Goal: Information Seeking & Learning: Learn about a topic

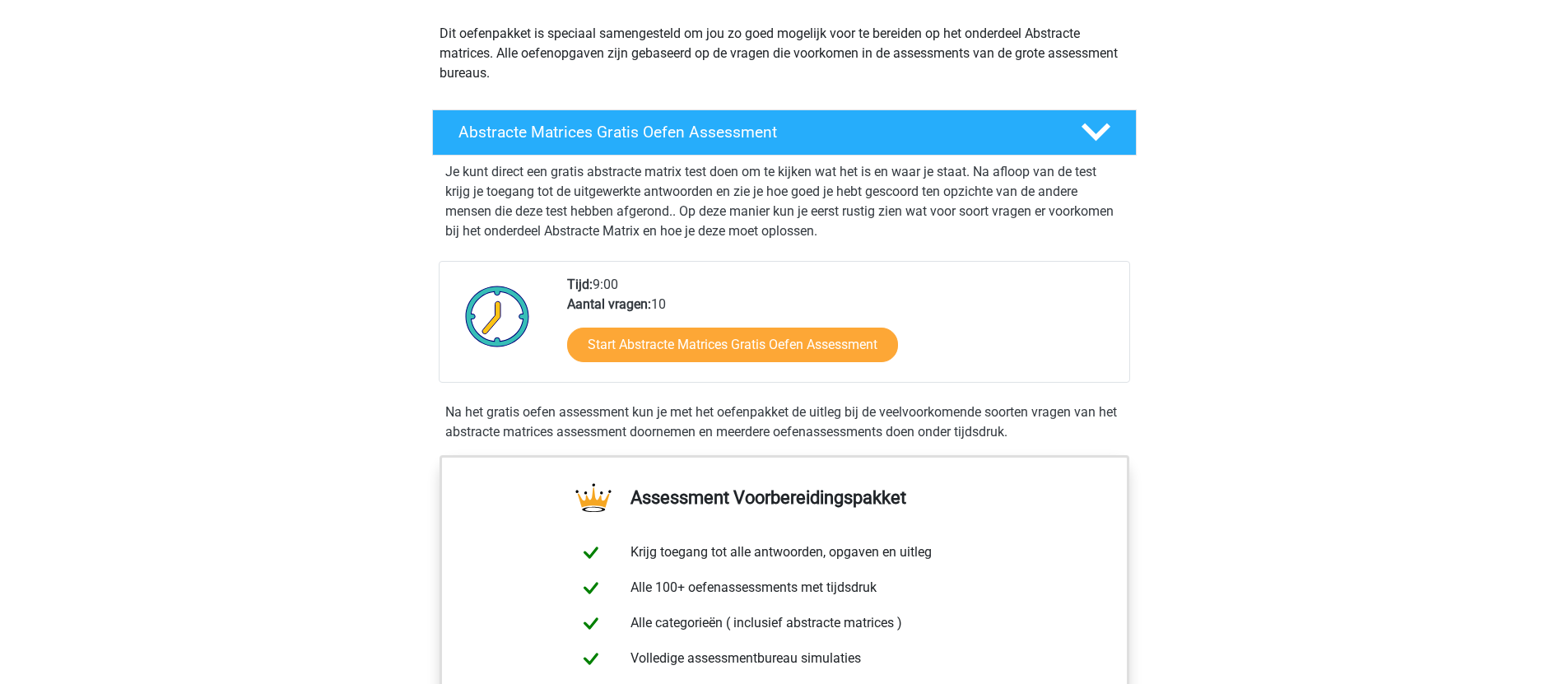
scroll to position [126, 0]
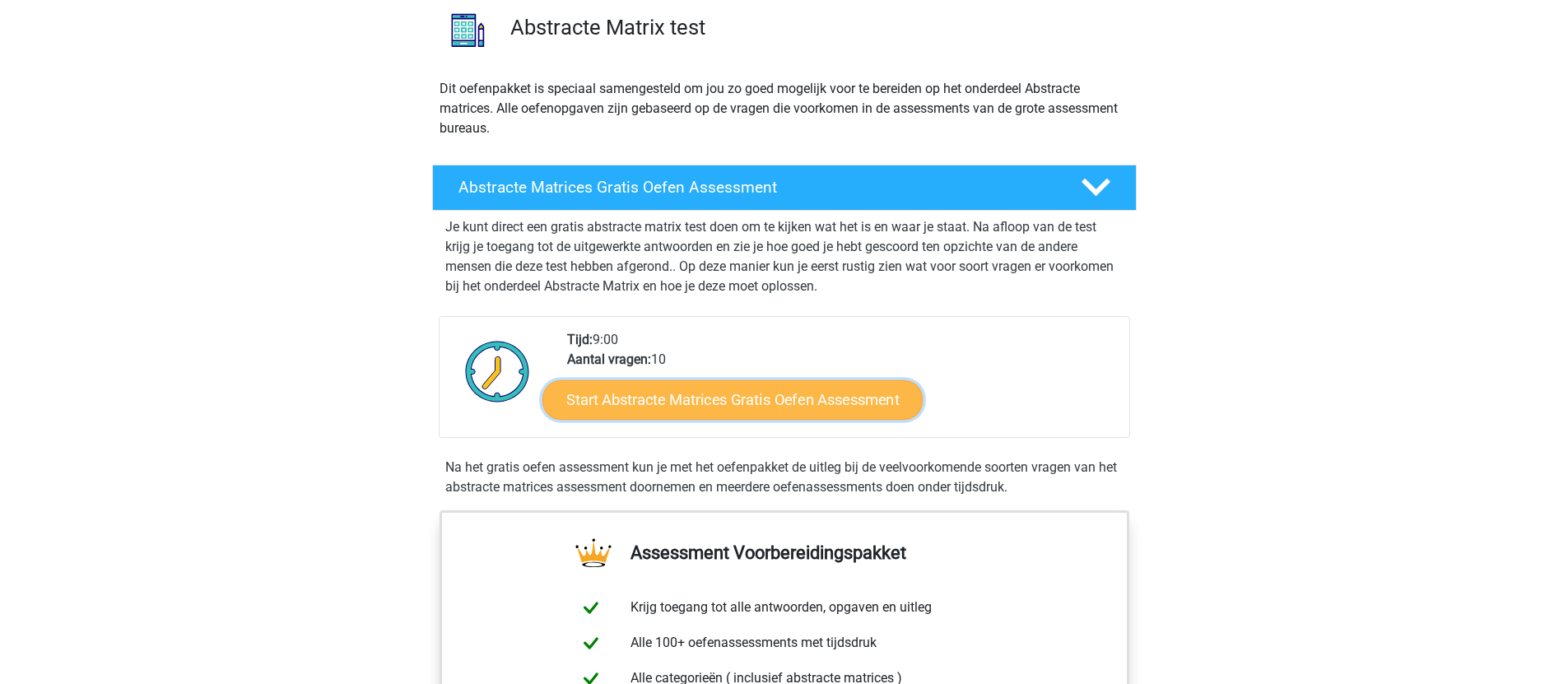
click at [751, 400] on link "Start Abstracte Matrices Gratis Oefen Assessment" at bounding box center [733, 398] width 380 height 40
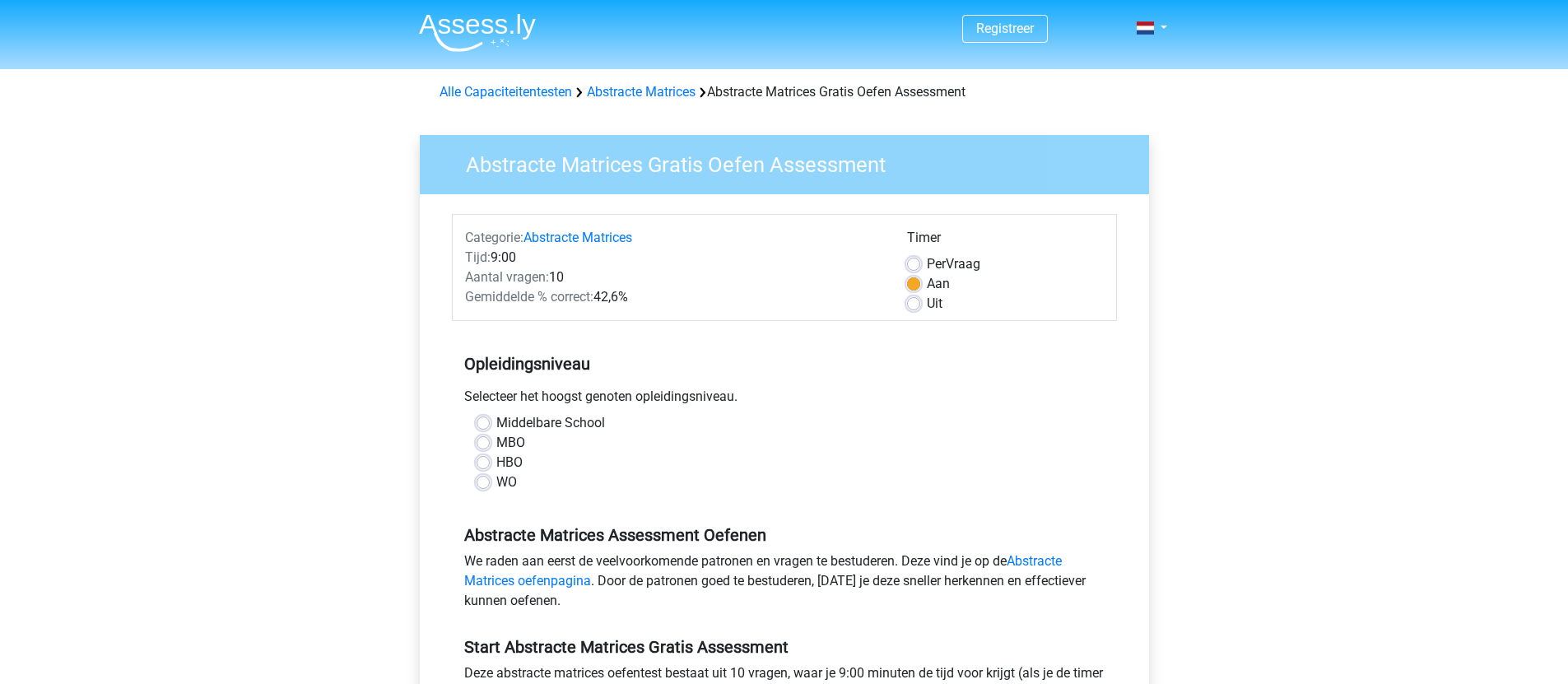
click at [516, 463] on label "HBO" at bounding box center [509, 462] width 26 height 19
click at [490, 463] on input "HBO" at bounding box center [483, 460] width 14 height 16
radio input "true"
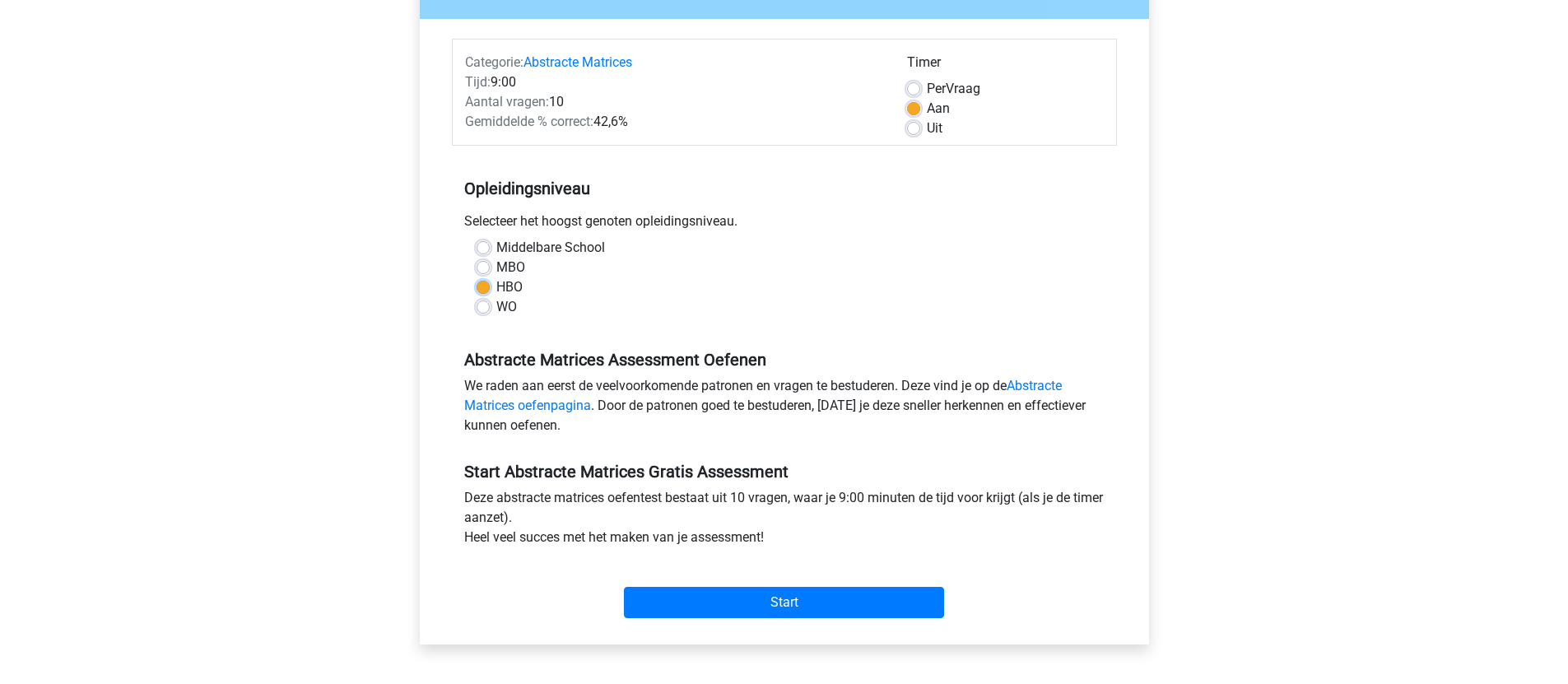
scroll to position [186, 0]
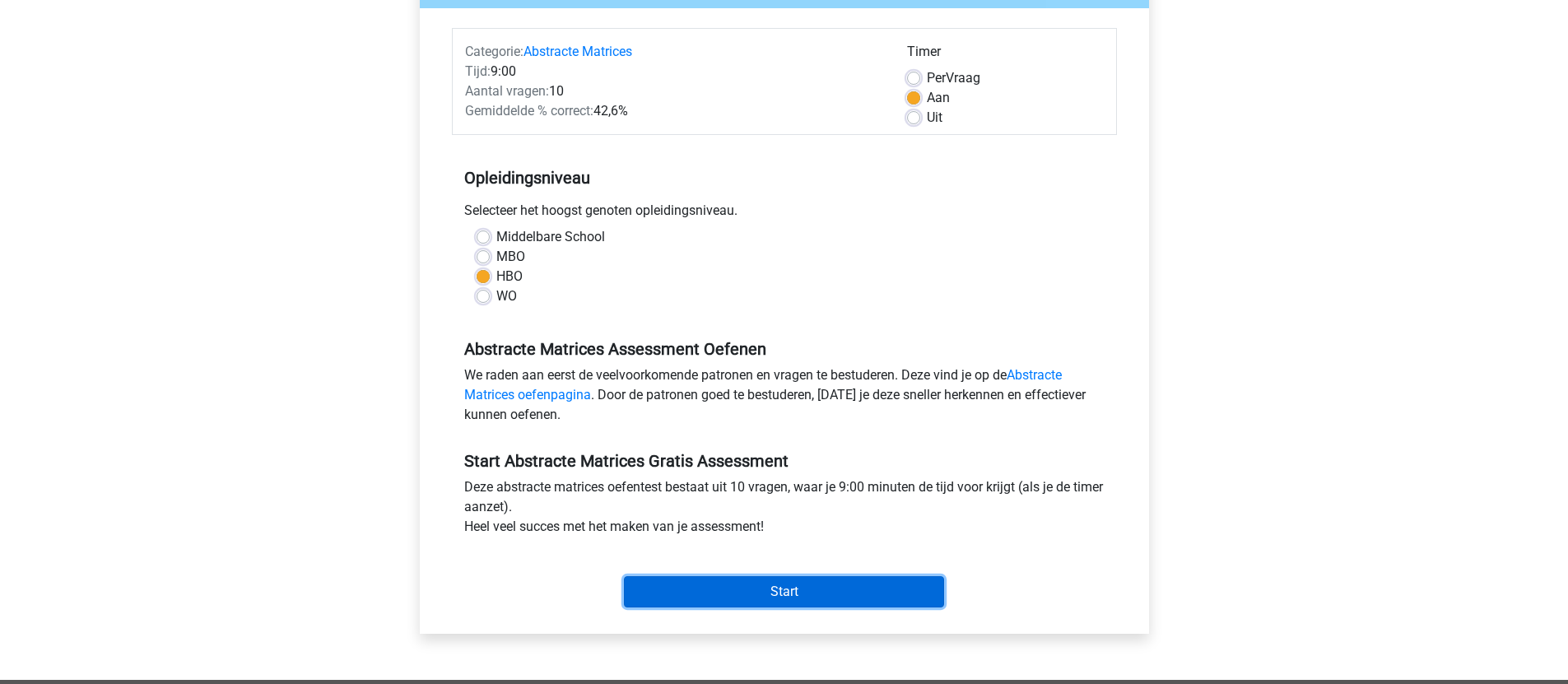
click at [663, 598] on input "Start" at bounding box center [784, 591] width 321 height 31
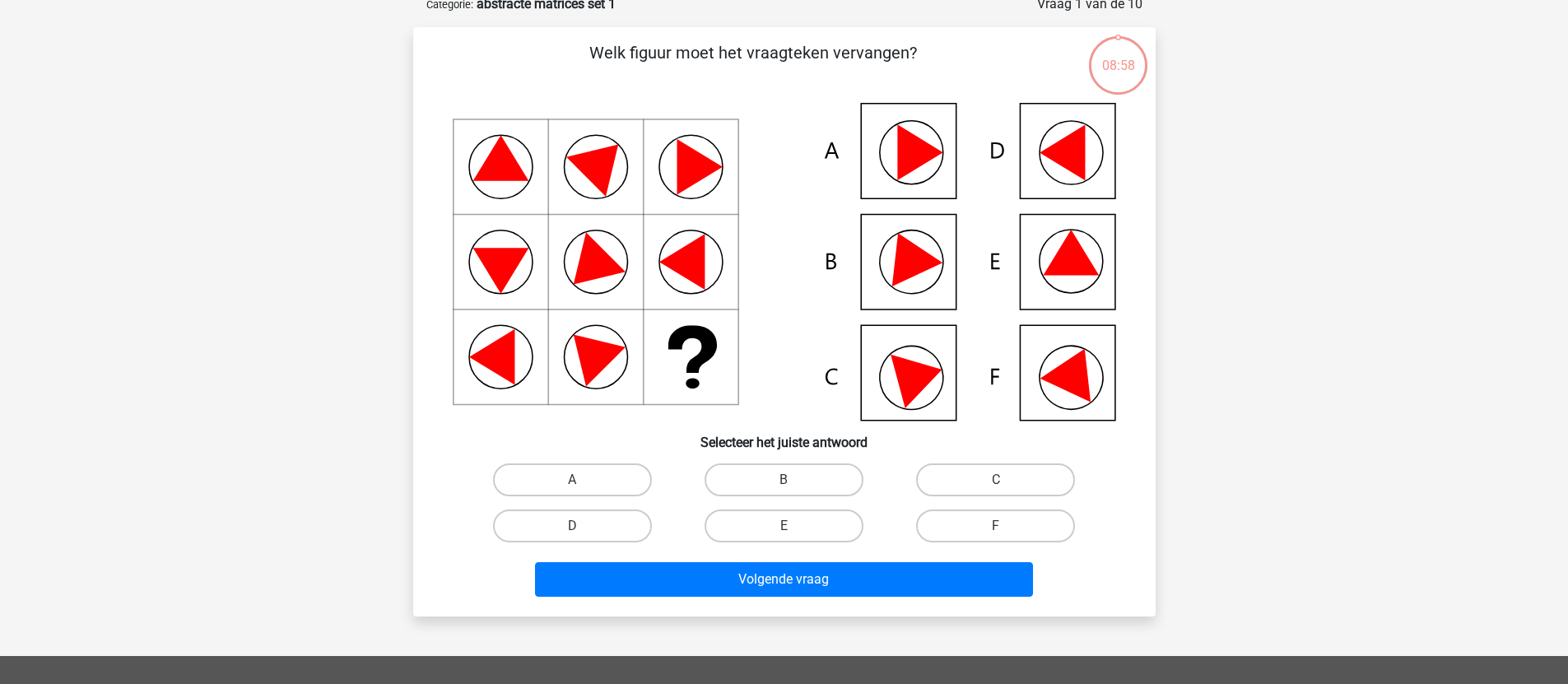
scroll to position [108, 0]
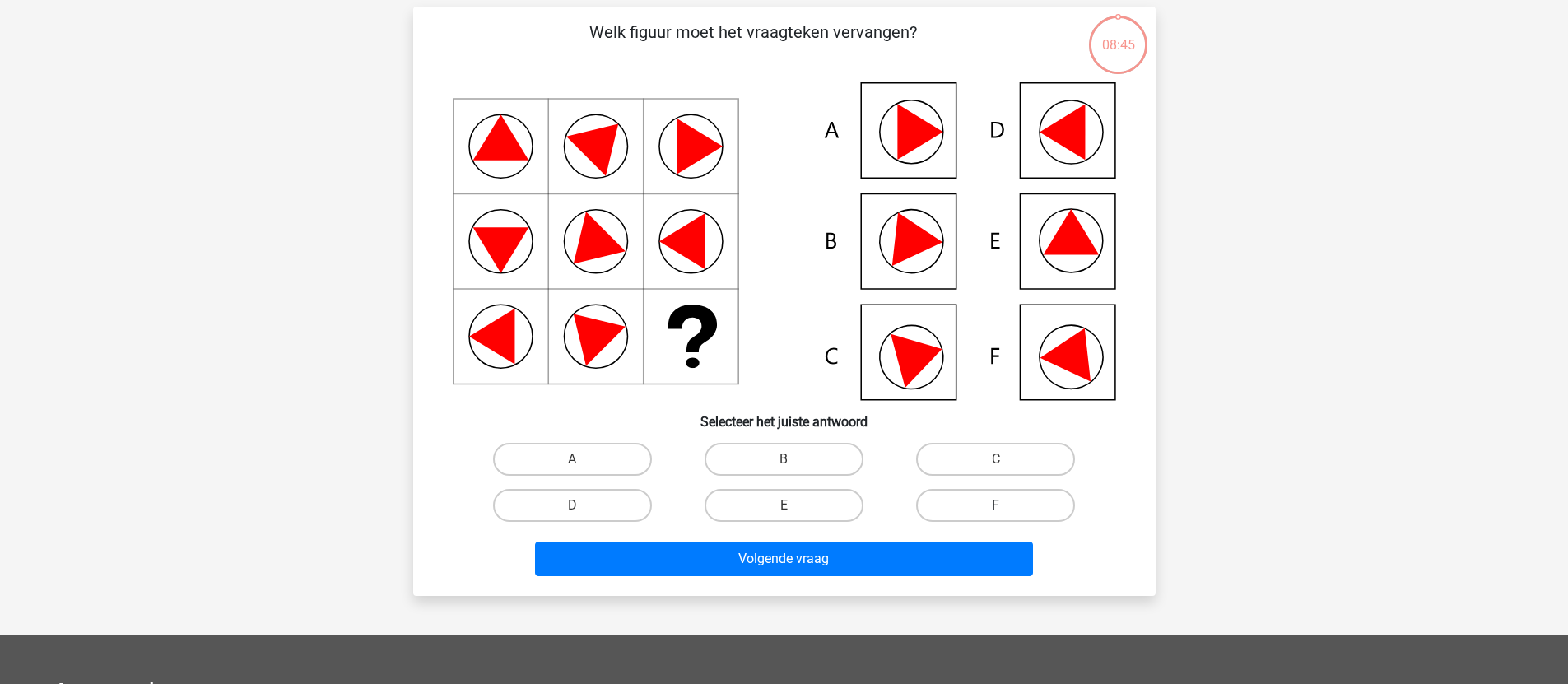
click at [969, 498] on label "F" at bounding box center [995, 505] width 159 height 33
click at [996, 505] on input "F" at bounding box center [1002, 510] width 11 height 11
radio input "true"
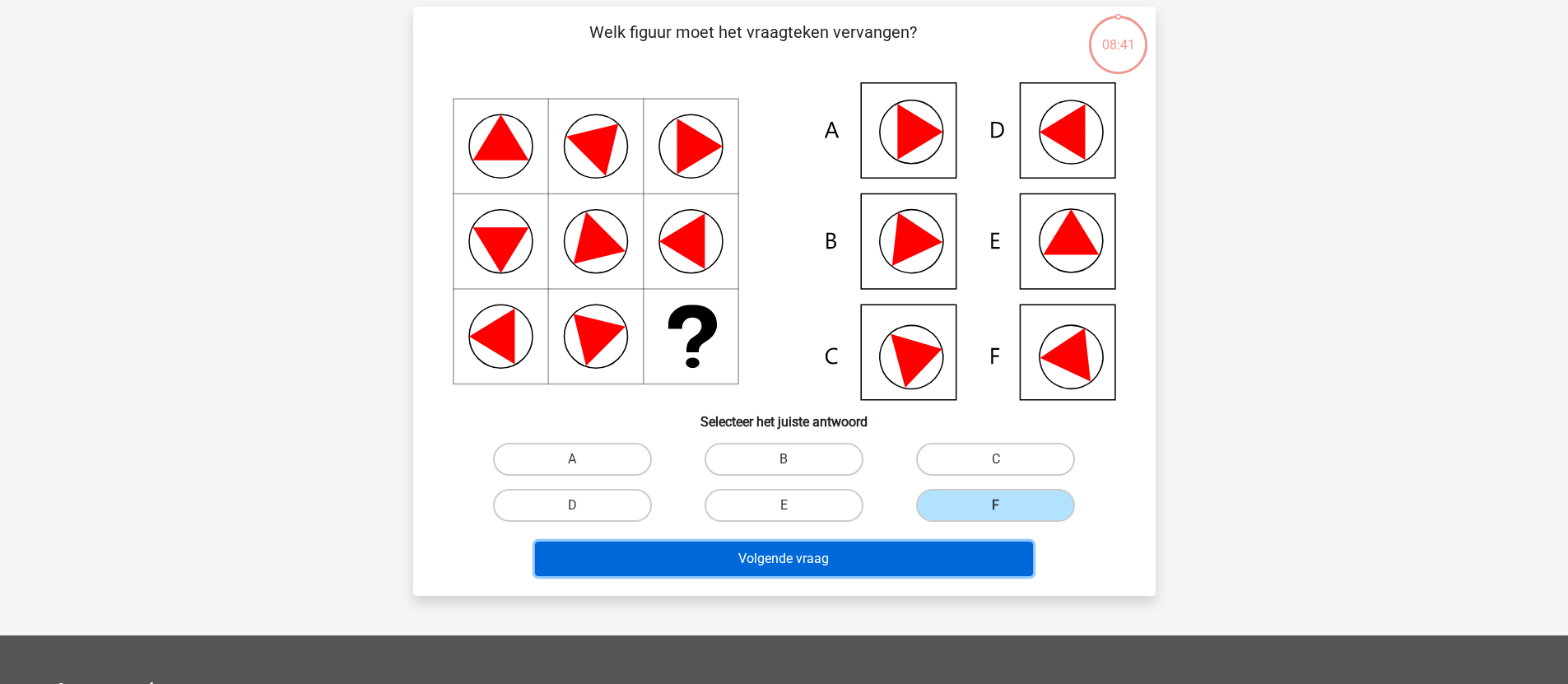
click at [745, 552] on button "Volgende vraag" at bounding box center [784, 559] width 498 height 35
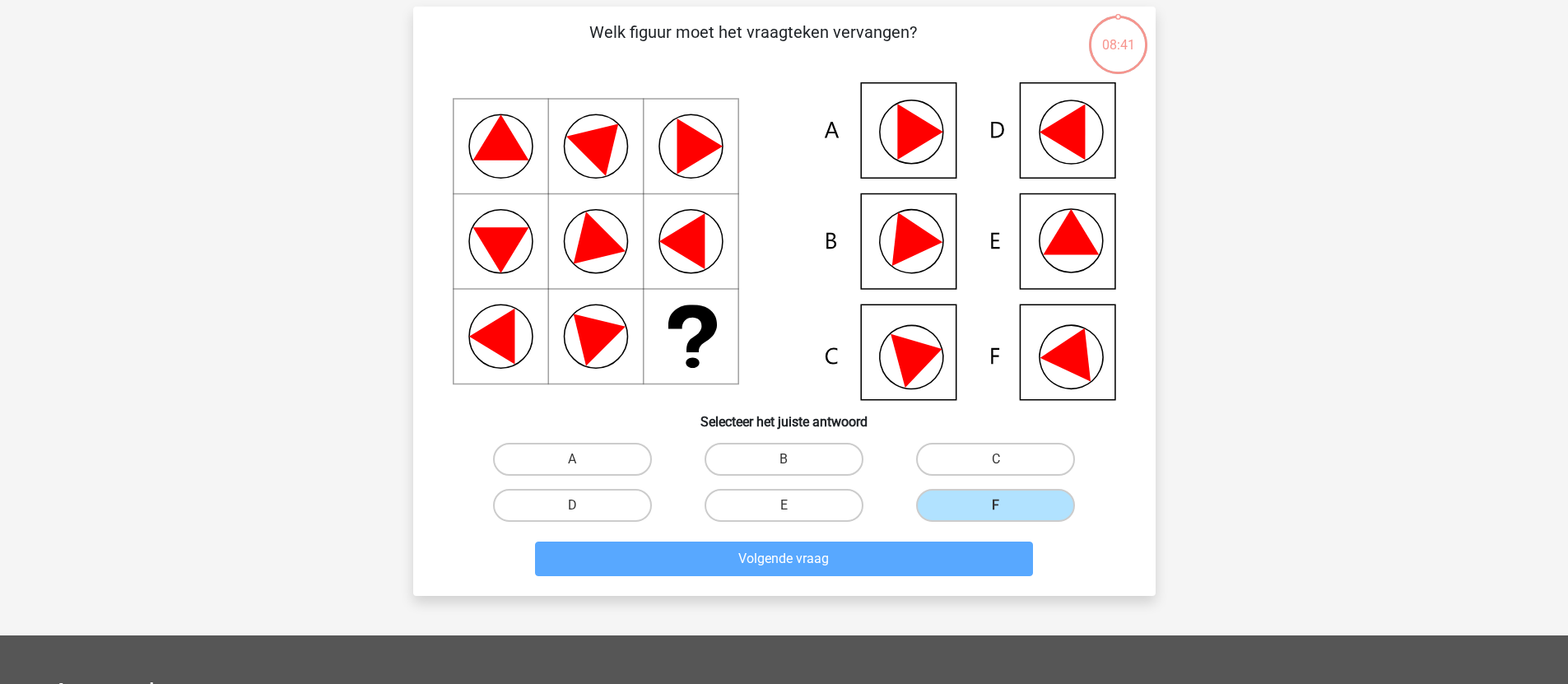
scroll to position [82, 0]
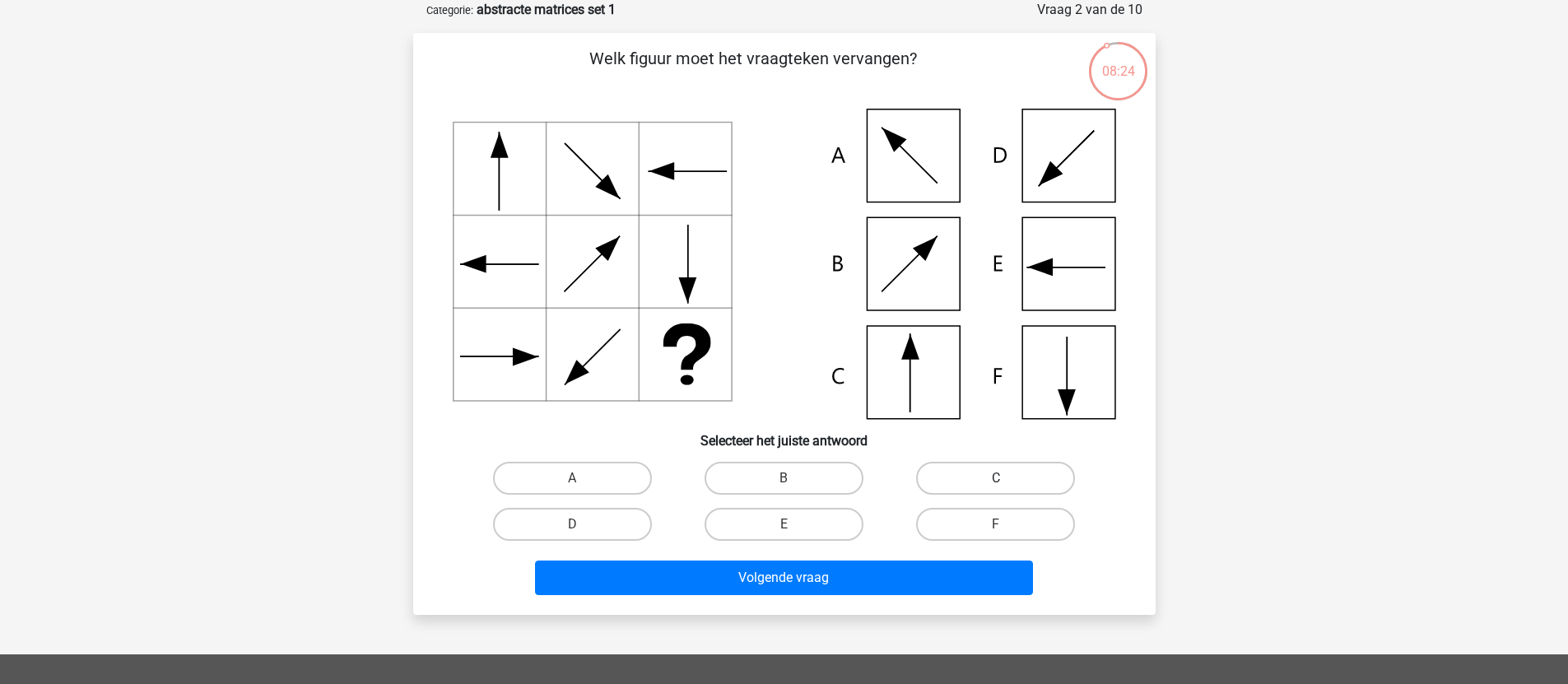
click at [970, 471] on label "C" at bounding box center [995, 478] width 159 height 33
click at [996, 478] on input "C" at bounding box center [1002, 483] width 11 height 11
radio input "true"
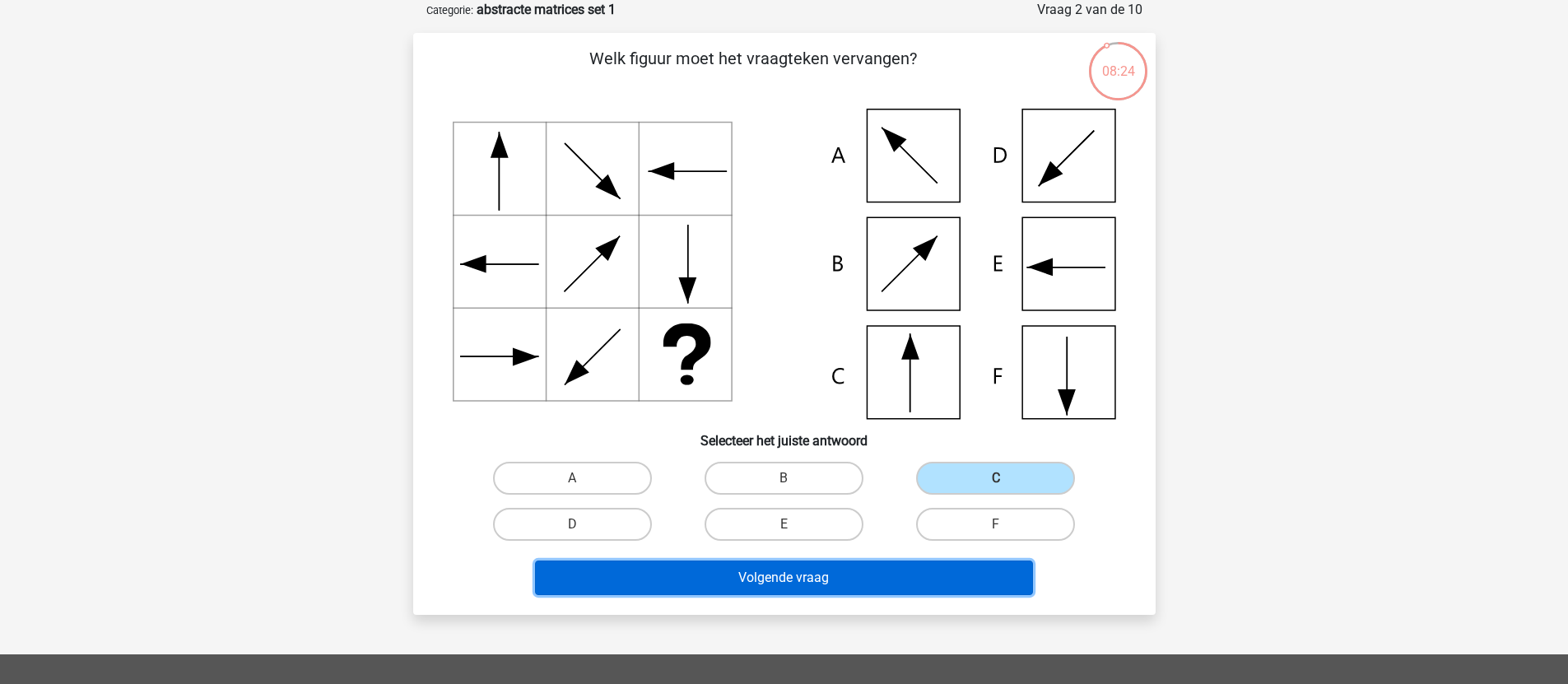
click at [793, 566] on button "Volgende vraag" at bounding box center [784, 577] width 498 height 35
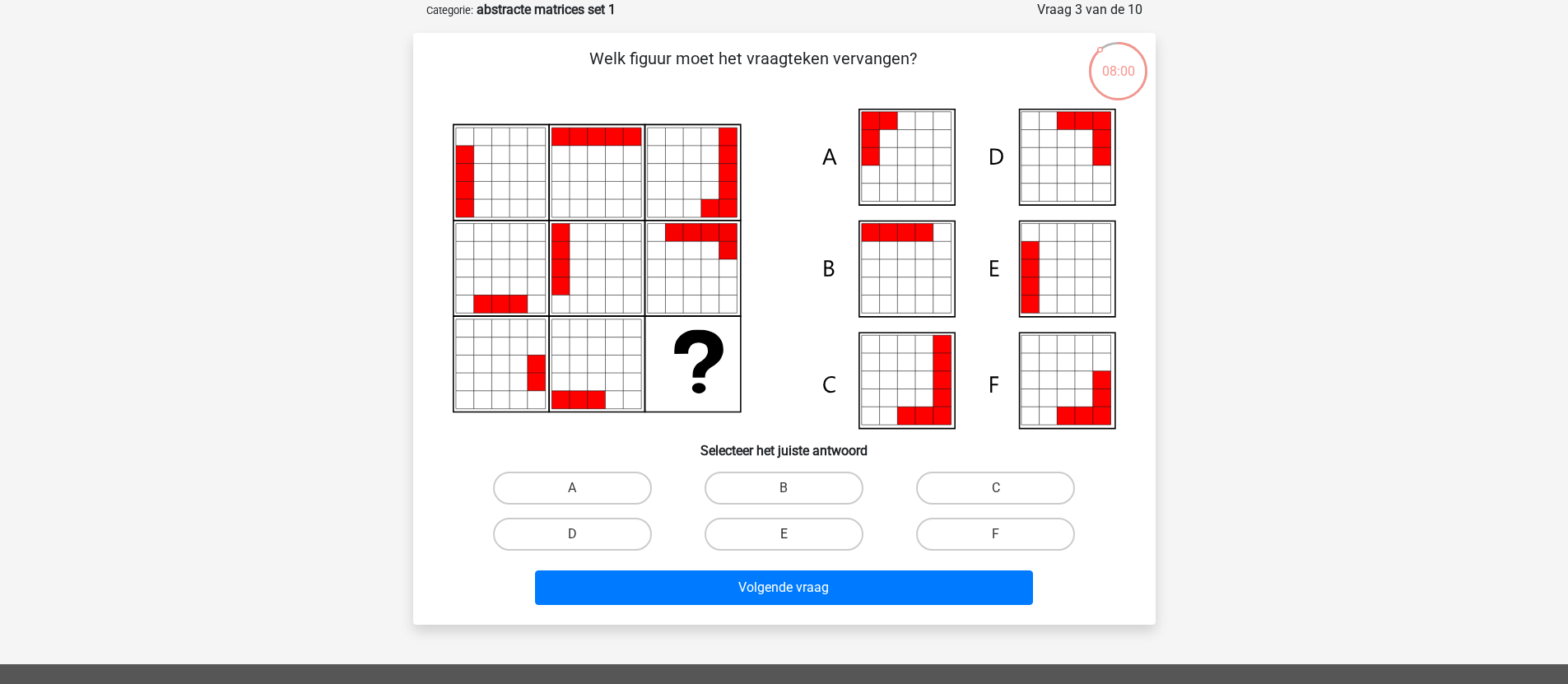
click at [785, 531] on label "E" at bounding box center [784, 534] width 159 height 33
click at [785, 534] on input "E" at bounding box center [789, 539] width 11 height 11
radio input "true"
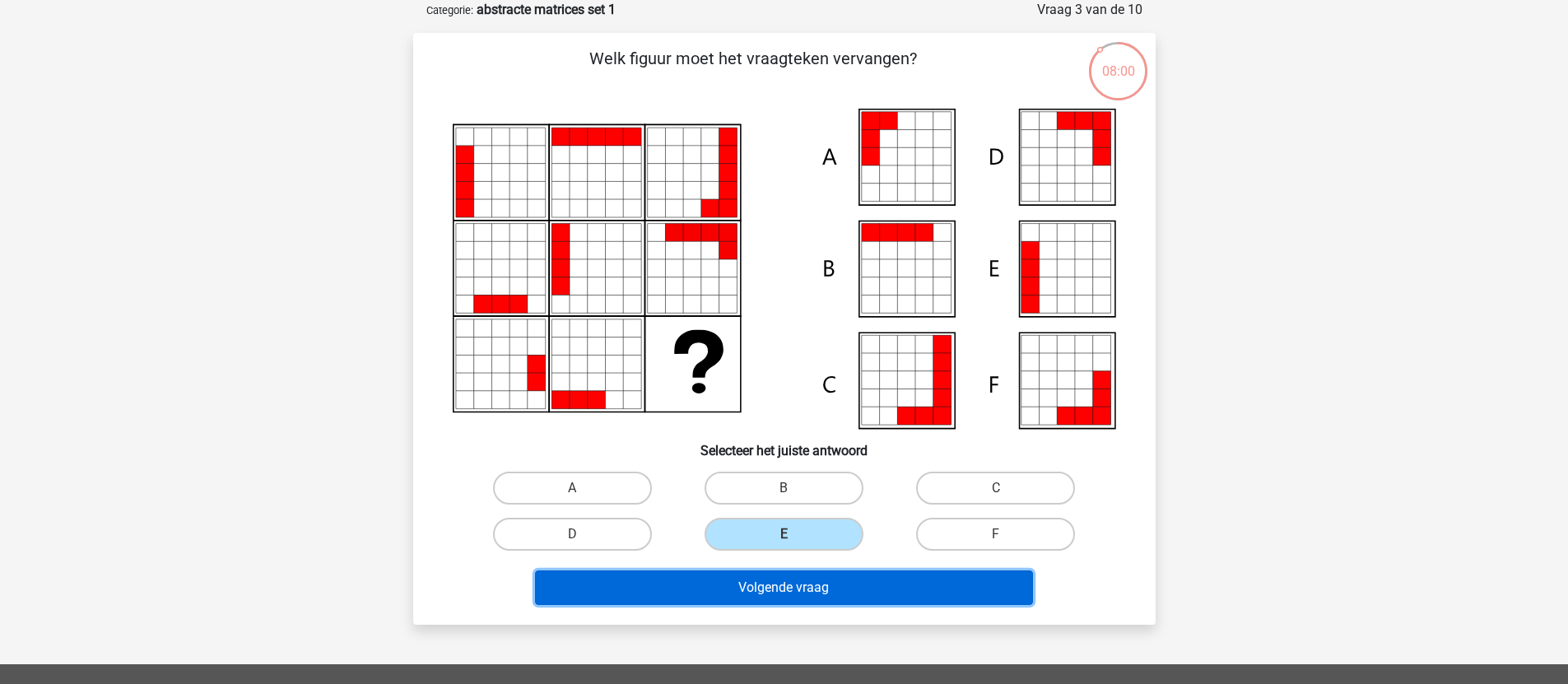
click at [760, 593] on button "Volgende vraag" at bounding box center [784, 587] width 498 height 35
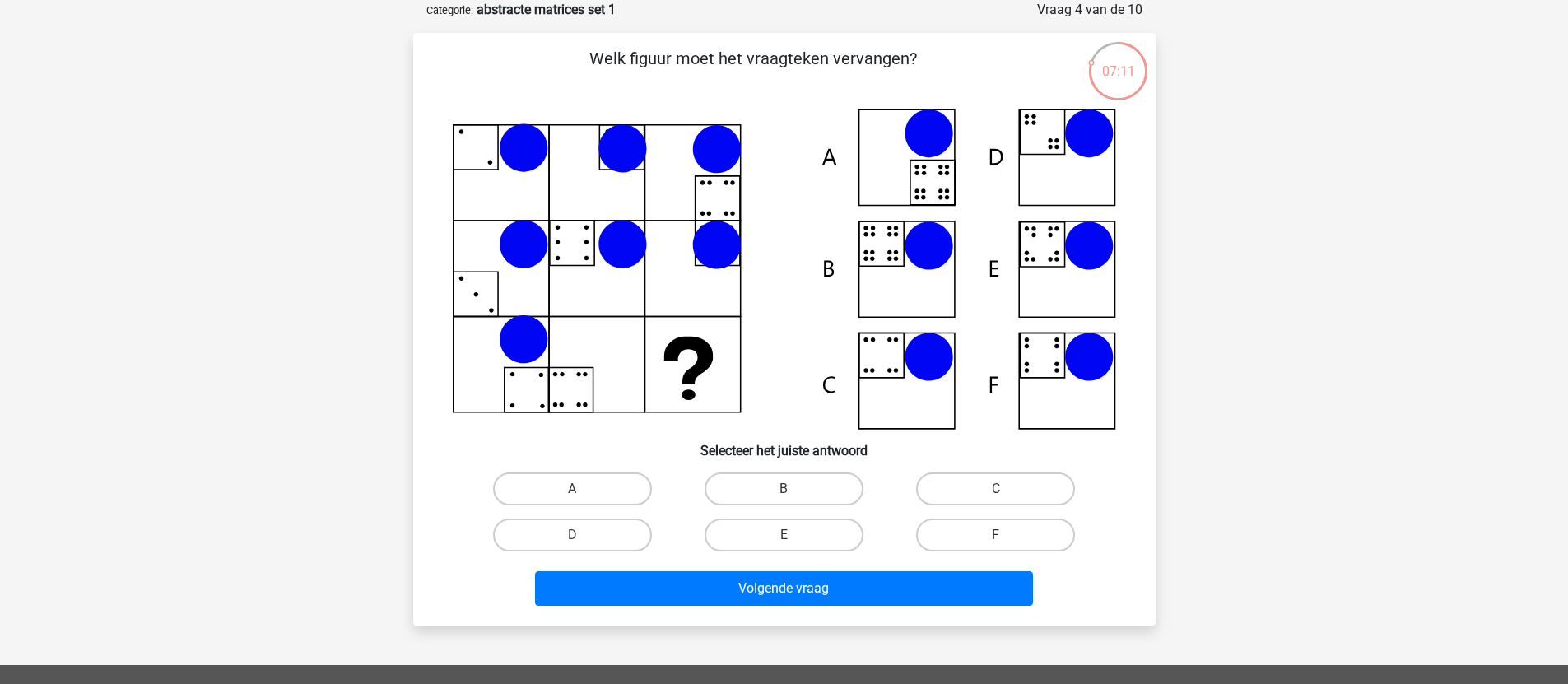
click at [918, 261] on icon at bounding box center [929, 246] width 49 height 49
click at [800, 478] on label "B" at bounding box center [784, 488] width 159 height 33
click at [795, 489] on input "B" at bounding box center [789, 494] width 11 height 11
radio input "true"
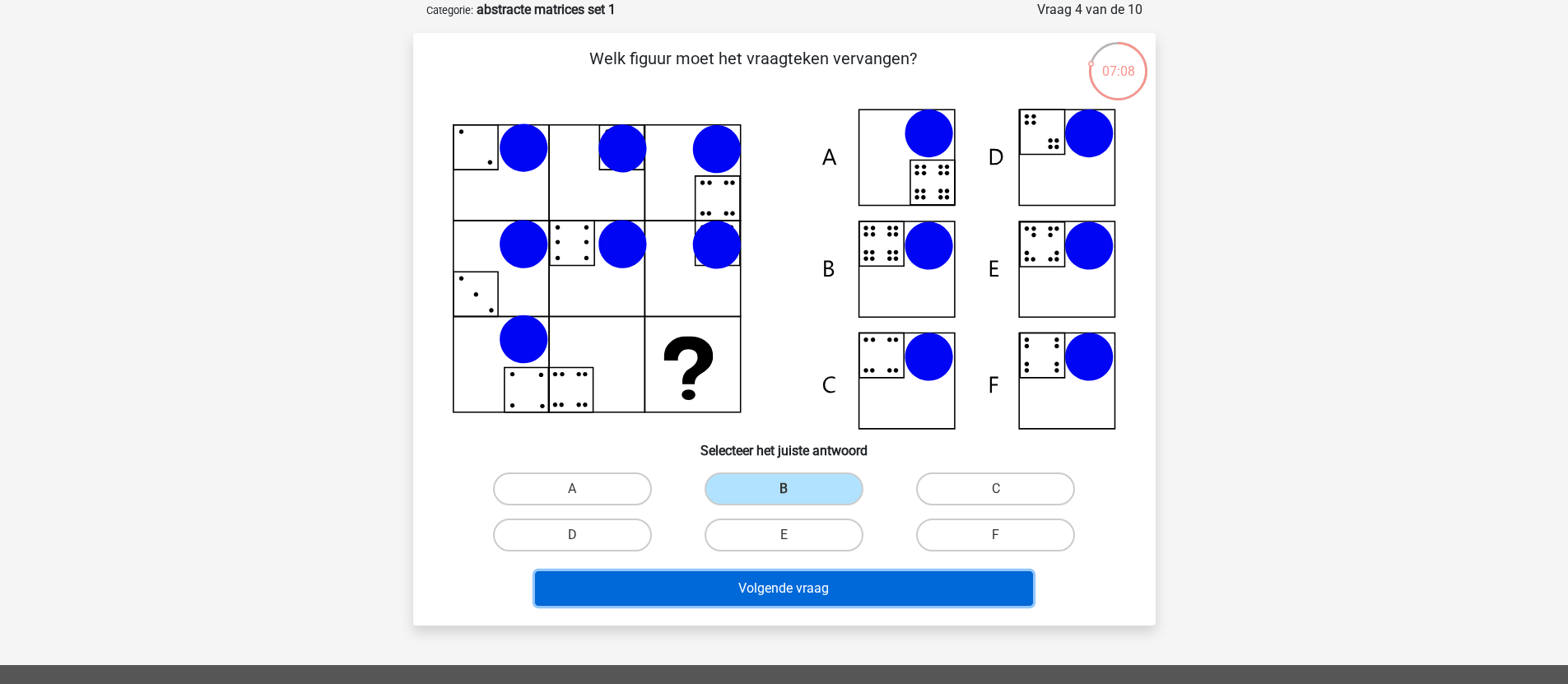
click at [763, 597] on button "Volgende vraag" at bounding box center [784, 588] width 498 height 35
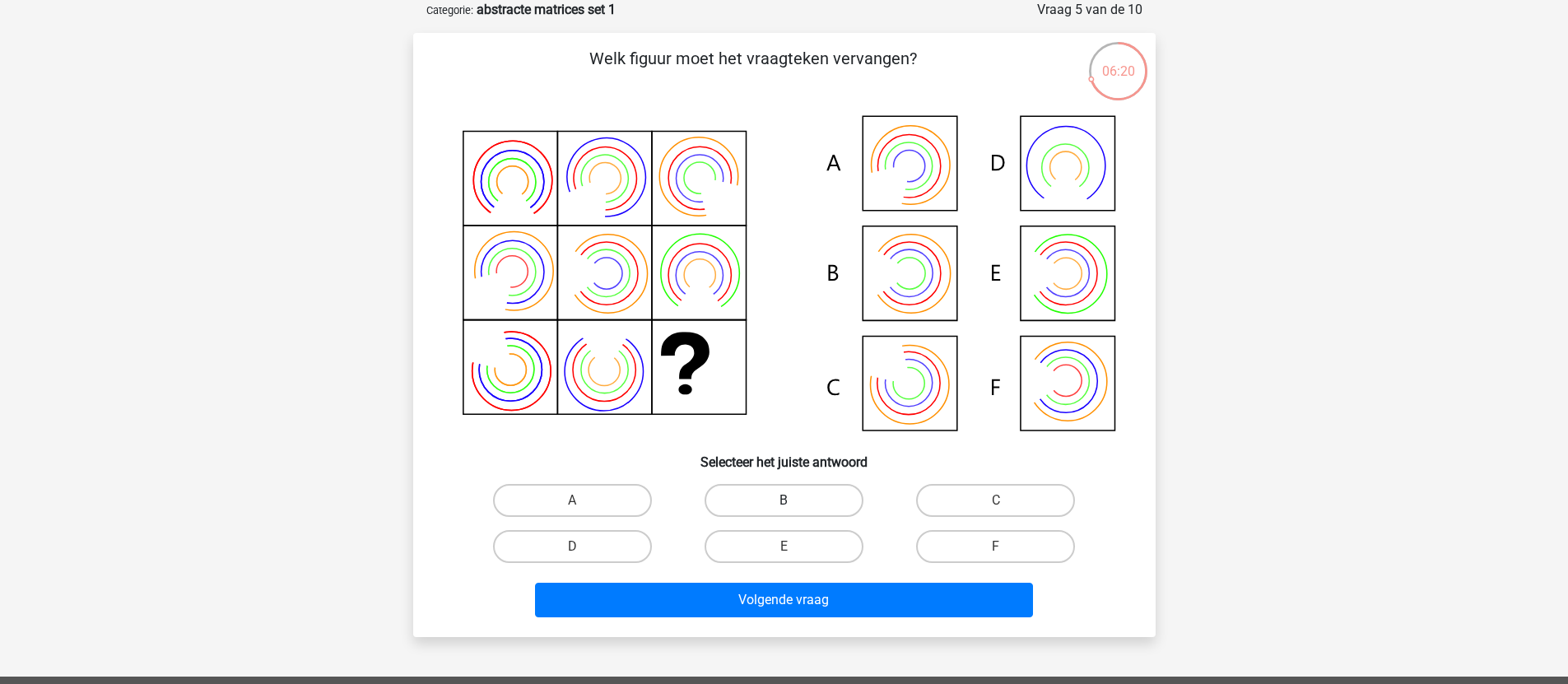
click at [818, 499] on label "B" at bounding box center [784, 500] width 159 height 33
click at [795, 500] on input "B" at bounding box center [789, 505] width 11 height 11
radio input "true"
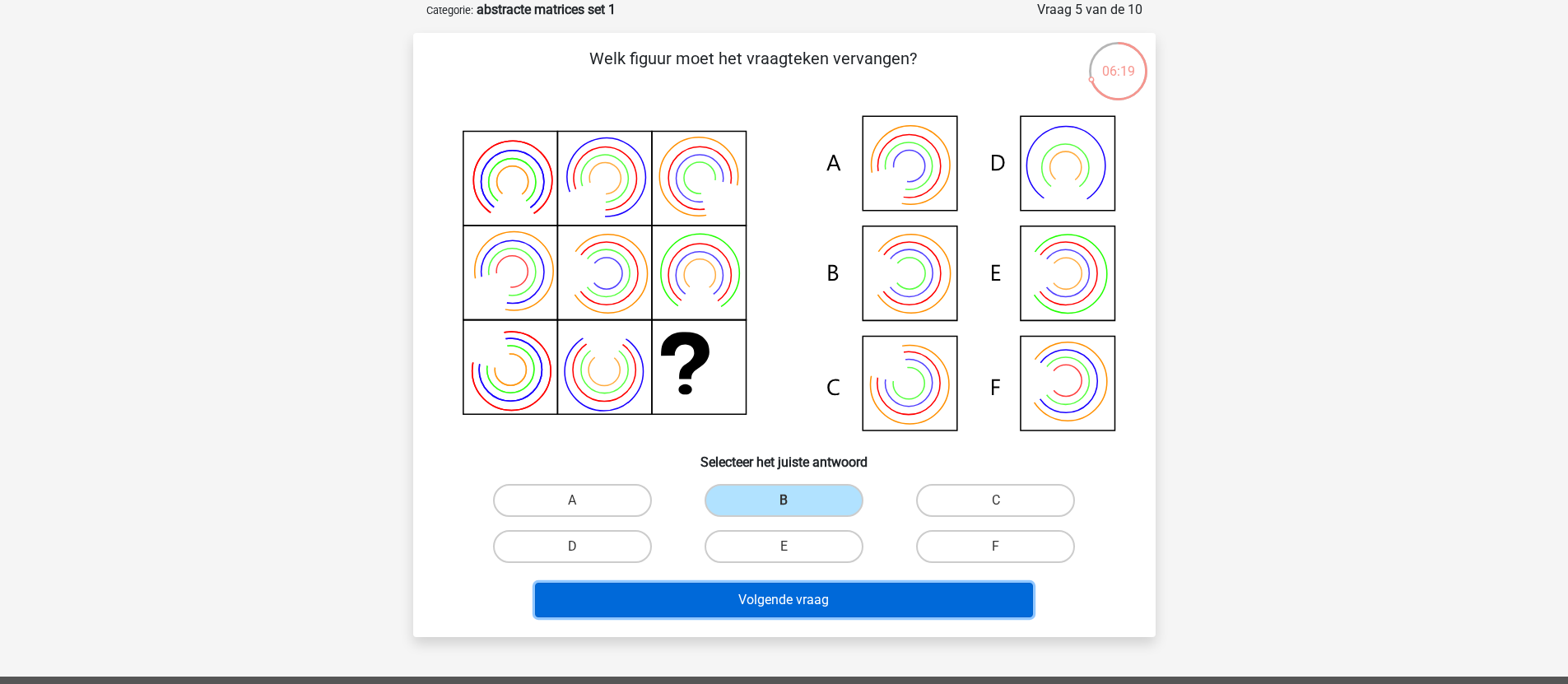
click at [789, 604] on button "Volgende vraag" at bounding box center [784, 599] width 498 height 35
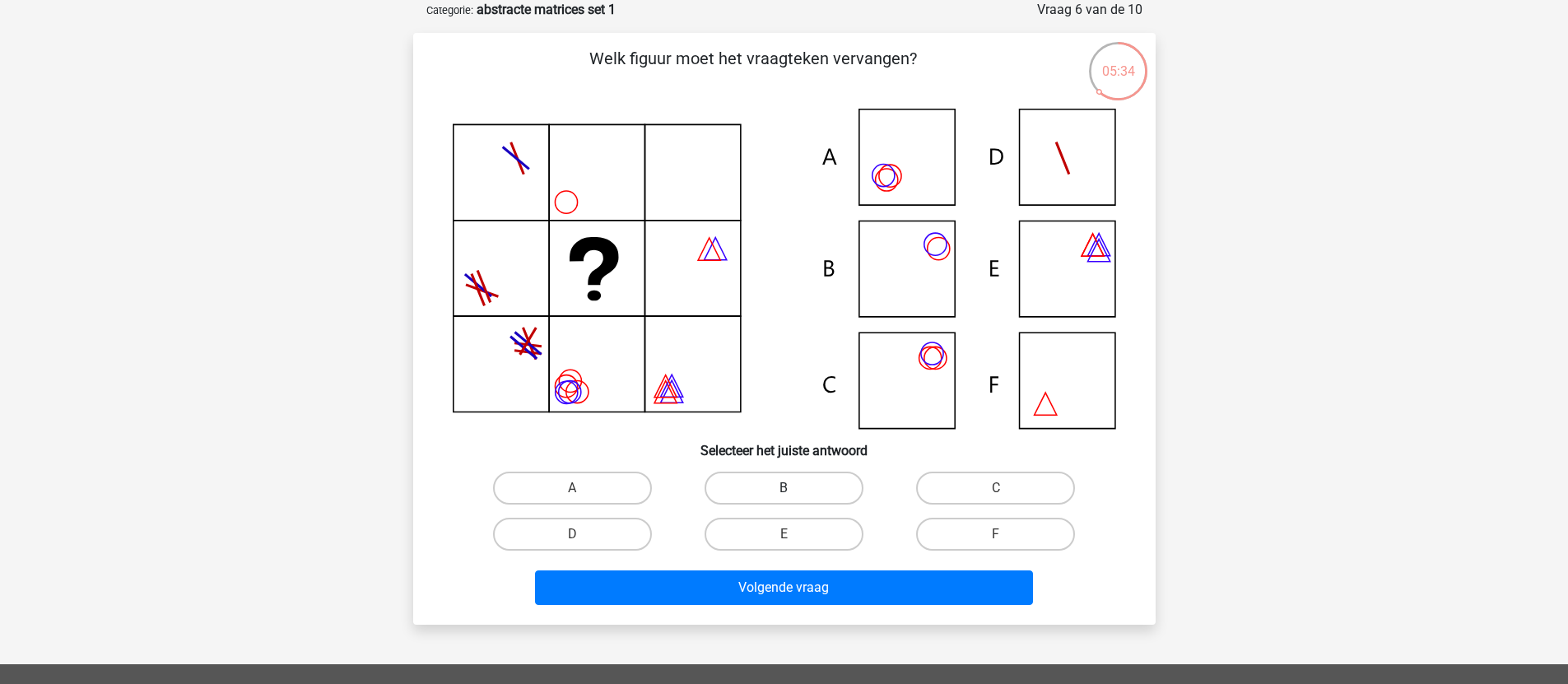
click at [834, 472] on label "B" at bounding box center [784, 487] width 159 height 33
click at [795, 488] on input "B" at bounding box center [789, 493] width 11 height 11
radio input "true"
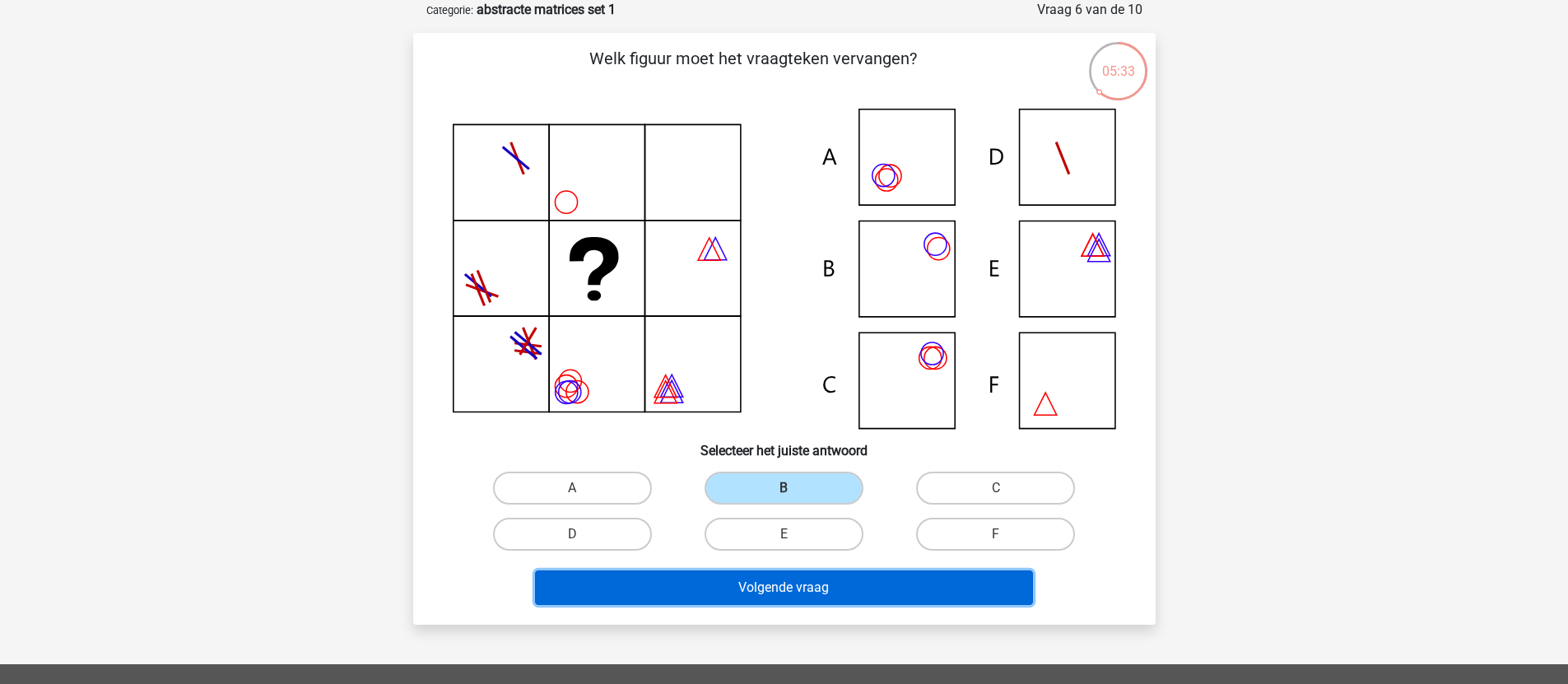
click at [806, 579] on button "Volgende vraag" at bounding box center [784, 587] width 498 height 35
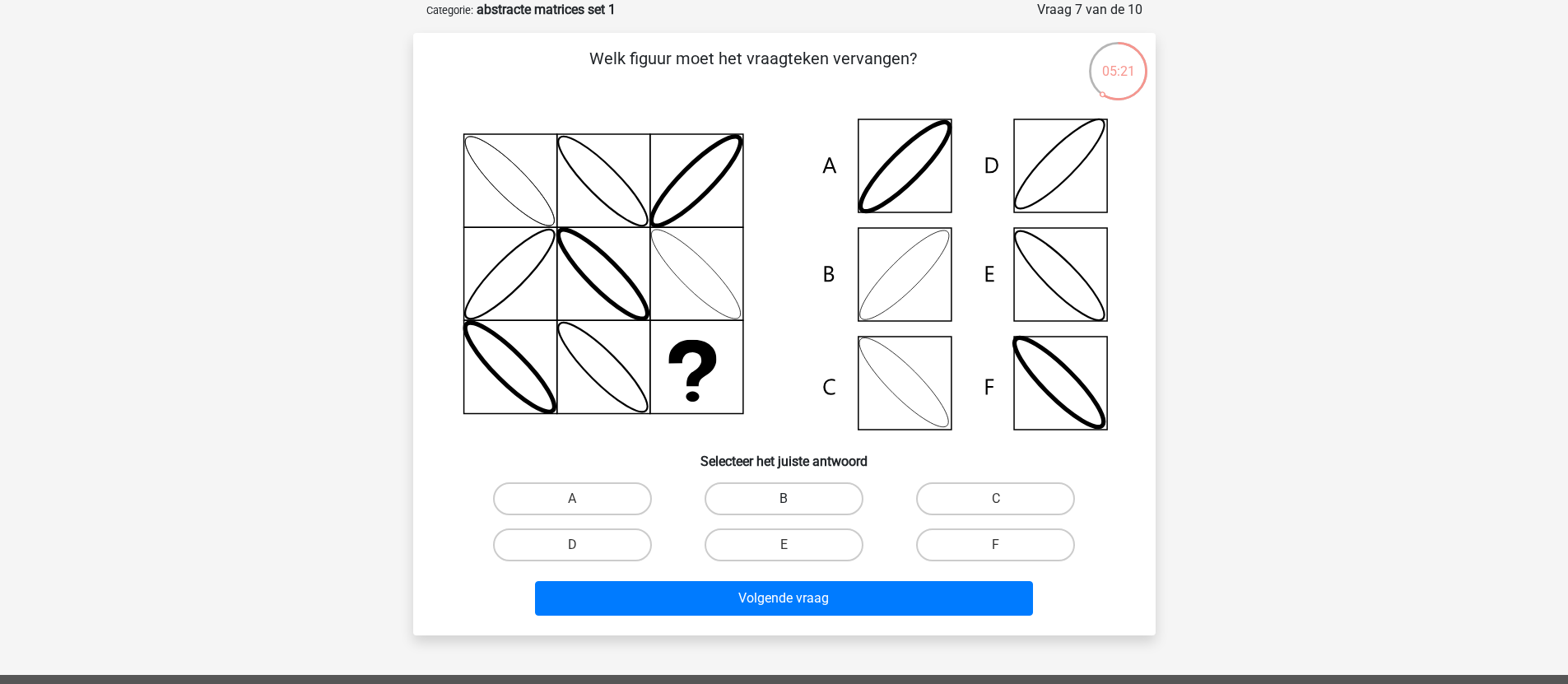
click at [810, 482] on label "B" at bounding box center [784, 498] width 159 height 33
click at [795, 498] on input "B" at bounding box center [789, 503] width 11 height 11
radio input "true"
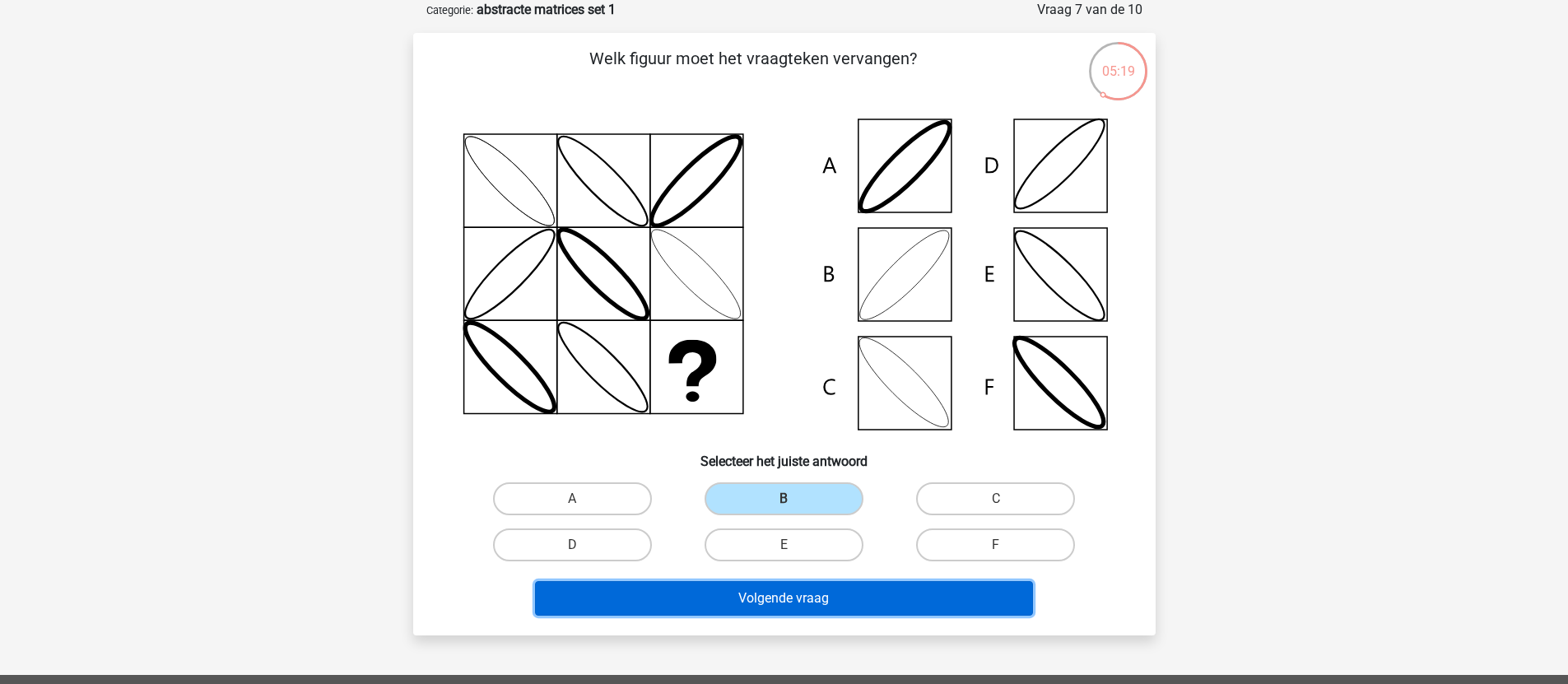
click at [818, 606] on button "Volgende vraag" at bounding box center [784, 598] width 498 height 35
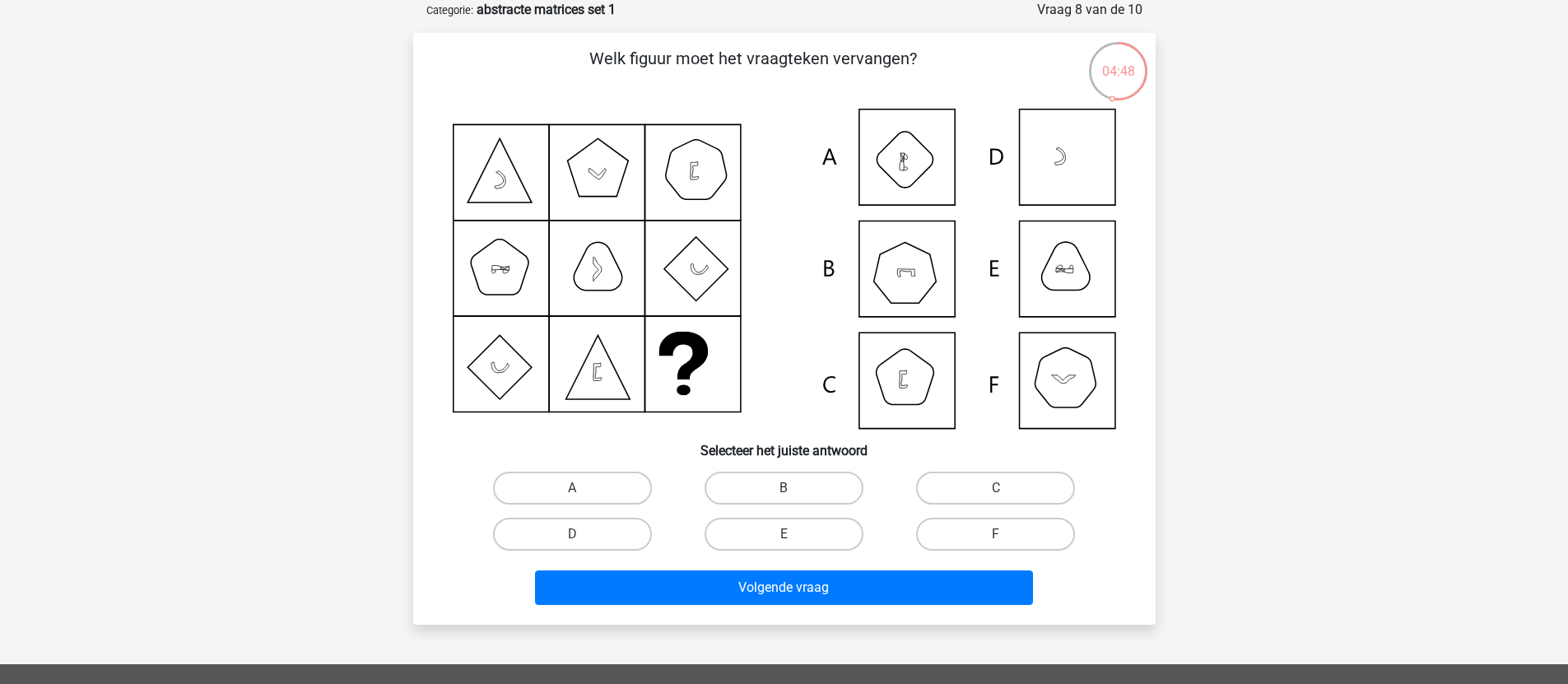
click at [918, 297] on icon at bounding box center [784, 269] width 663 height 320
click at [810, 473] on label "B" at bounding box center [784, 487] width 159 height 33
click at [795, 488] on input "B" at bounding box center [789, 493] width 11 height 11
radio input "true"
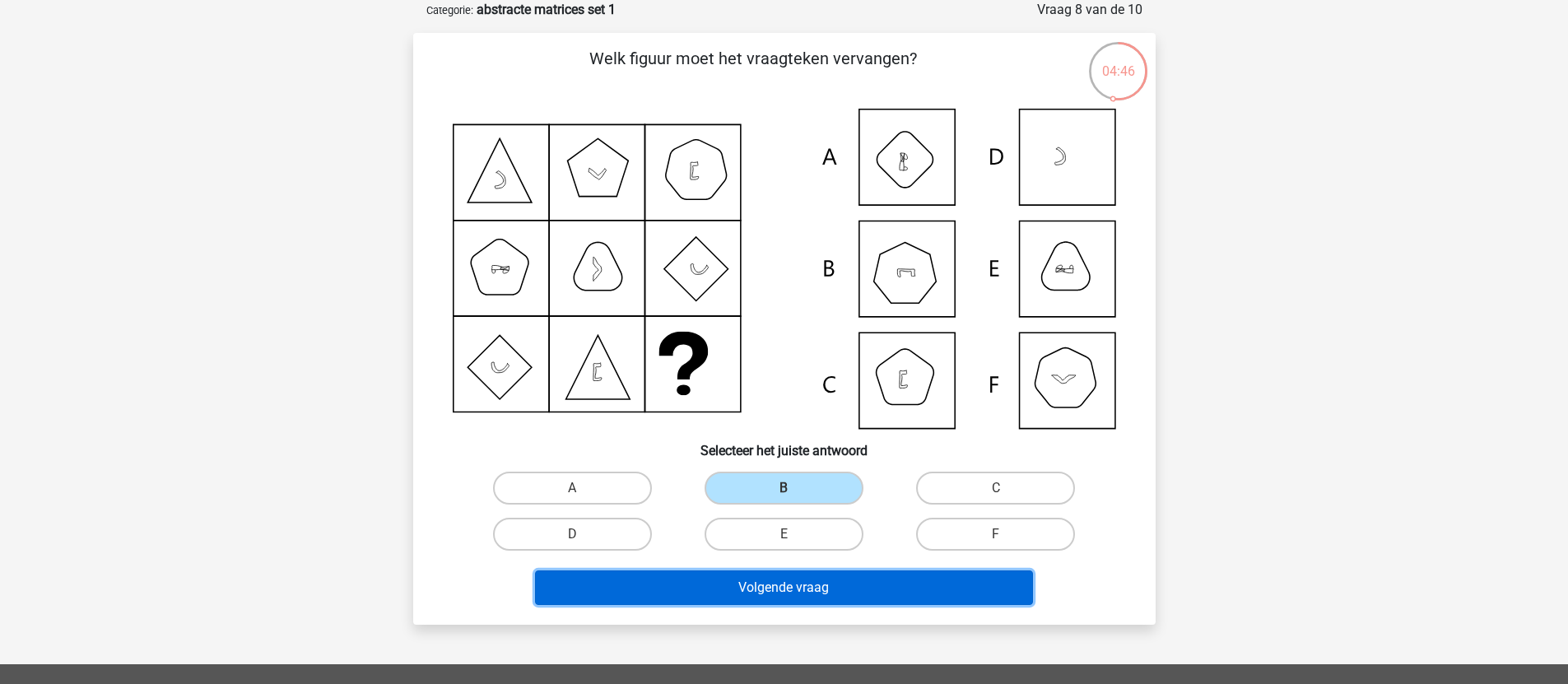
click at [783, 598] on button "Volgende vraag" at bounding box center [784, 587] width 498 height 35
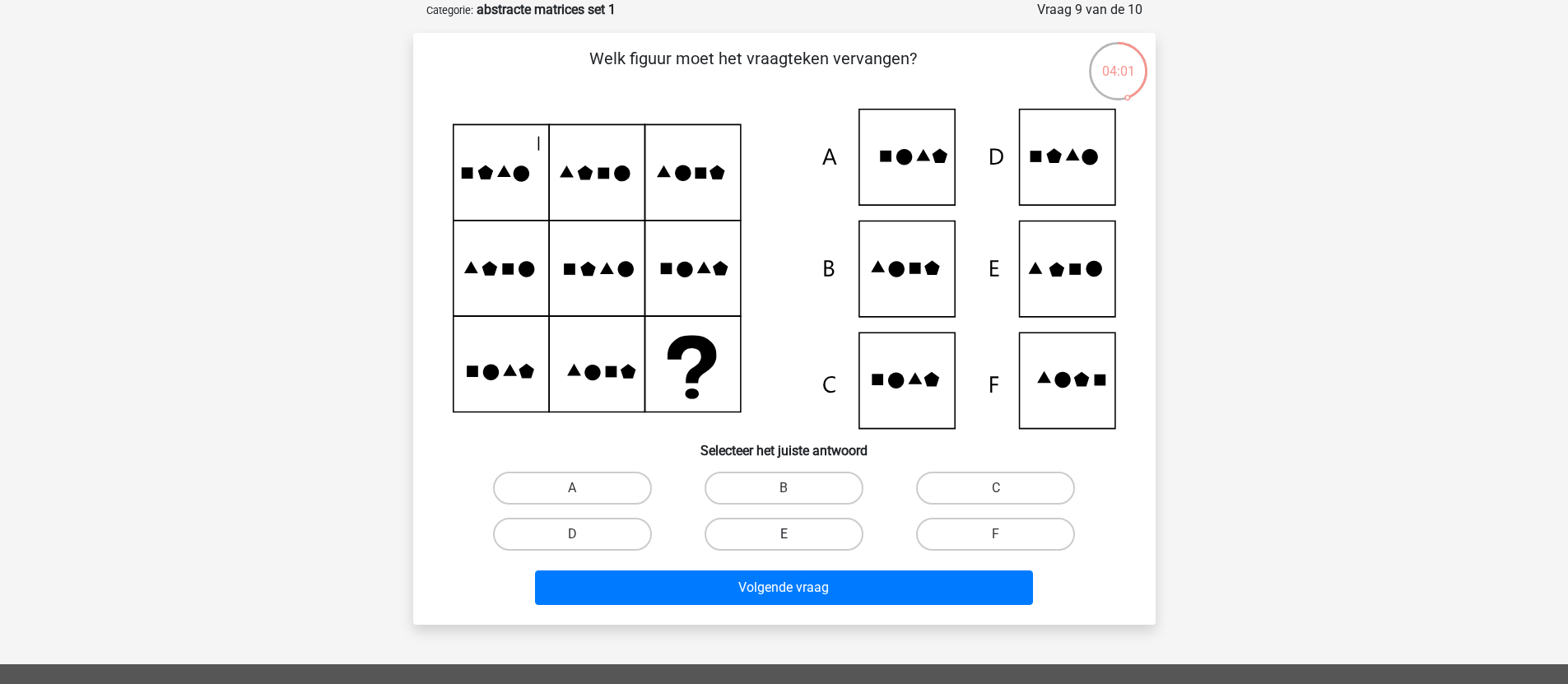
drag, startPoint x: 756, startPoint y: 530, endPoint x: 762, endPoint y: 542, distance: 13.4
click at [756, 530] on label "E" at bounding box center [784, 534] width 159 height 33
click at [784, 534] on input "E" at bounding box center [789, 539] width 11 height 11
radio input "true"
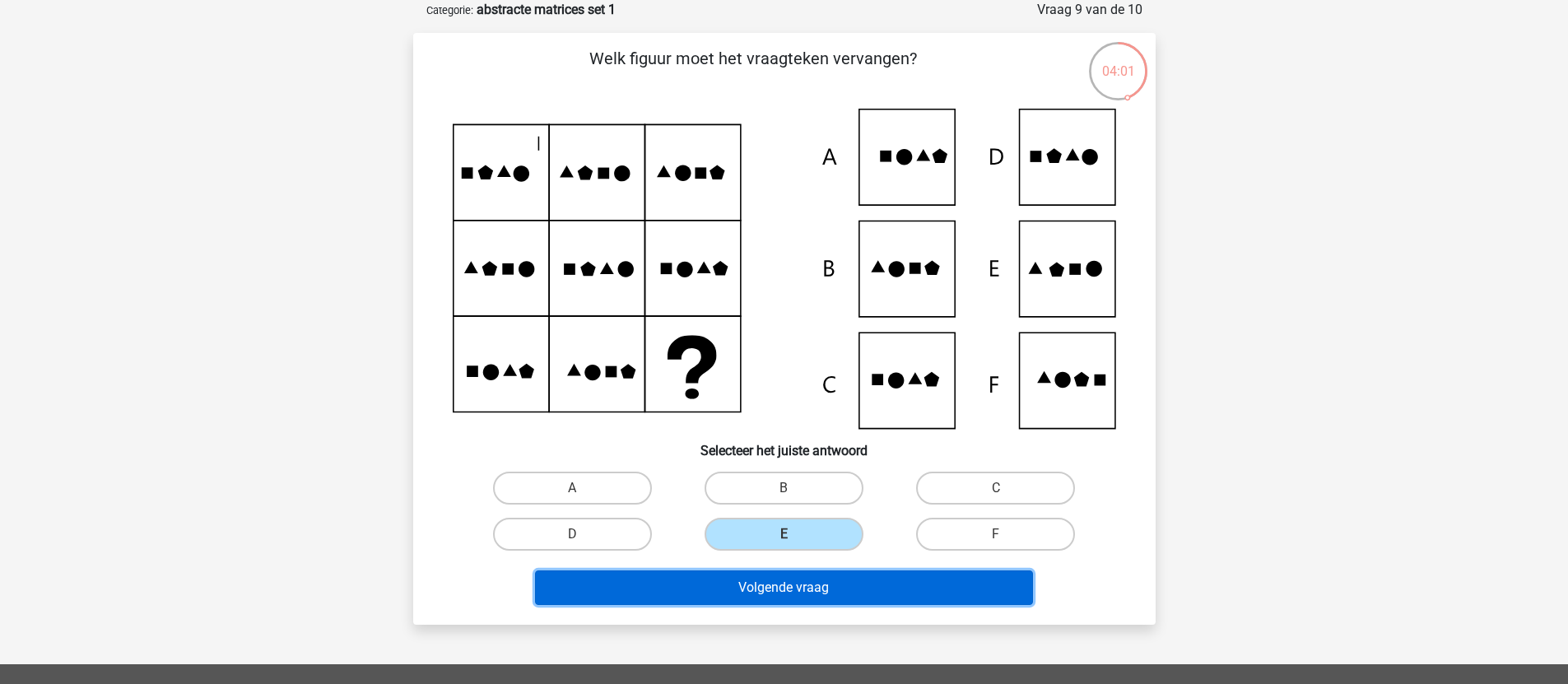
click at [751, 581] on button "Volgende vraag" at bounding box center [784, 587] width 498 height 35
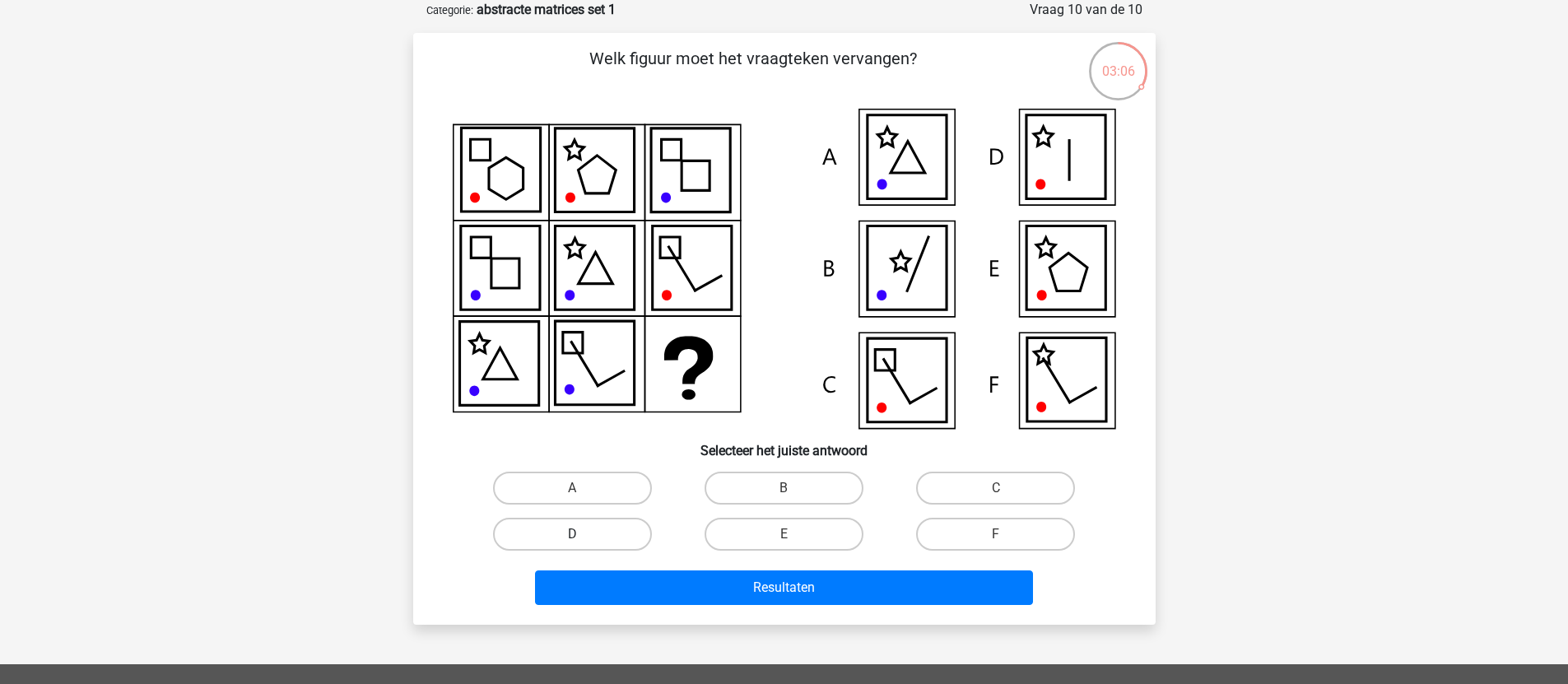
click at [626, 535] on label "D" at bounding box center [572, 534] width 159 height 33
click at [583, 535] on input "D" at bounding box center [578, 539] width 11 height 11
radio input "true"
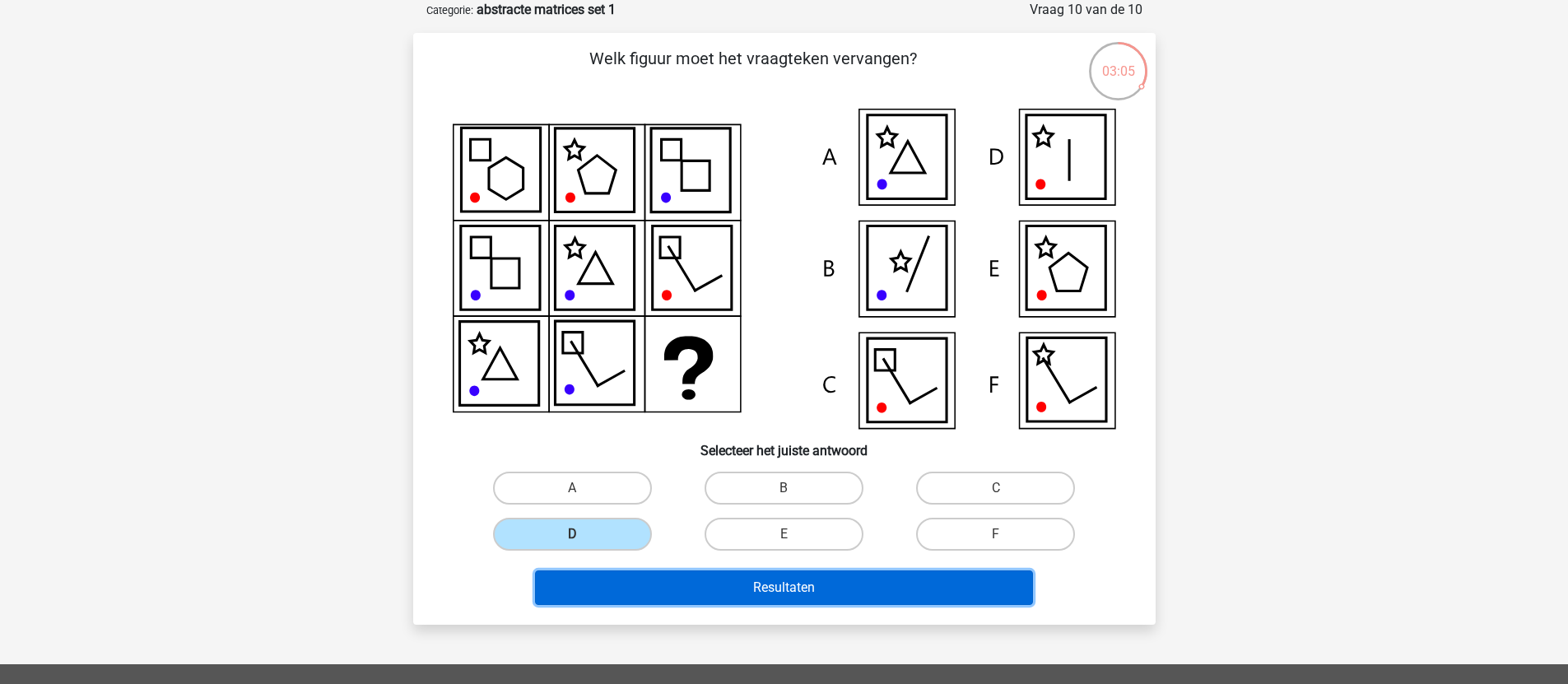
click at [717, 590] on button "Resultaten" at bounding box center [784, 587] width 498 height 35
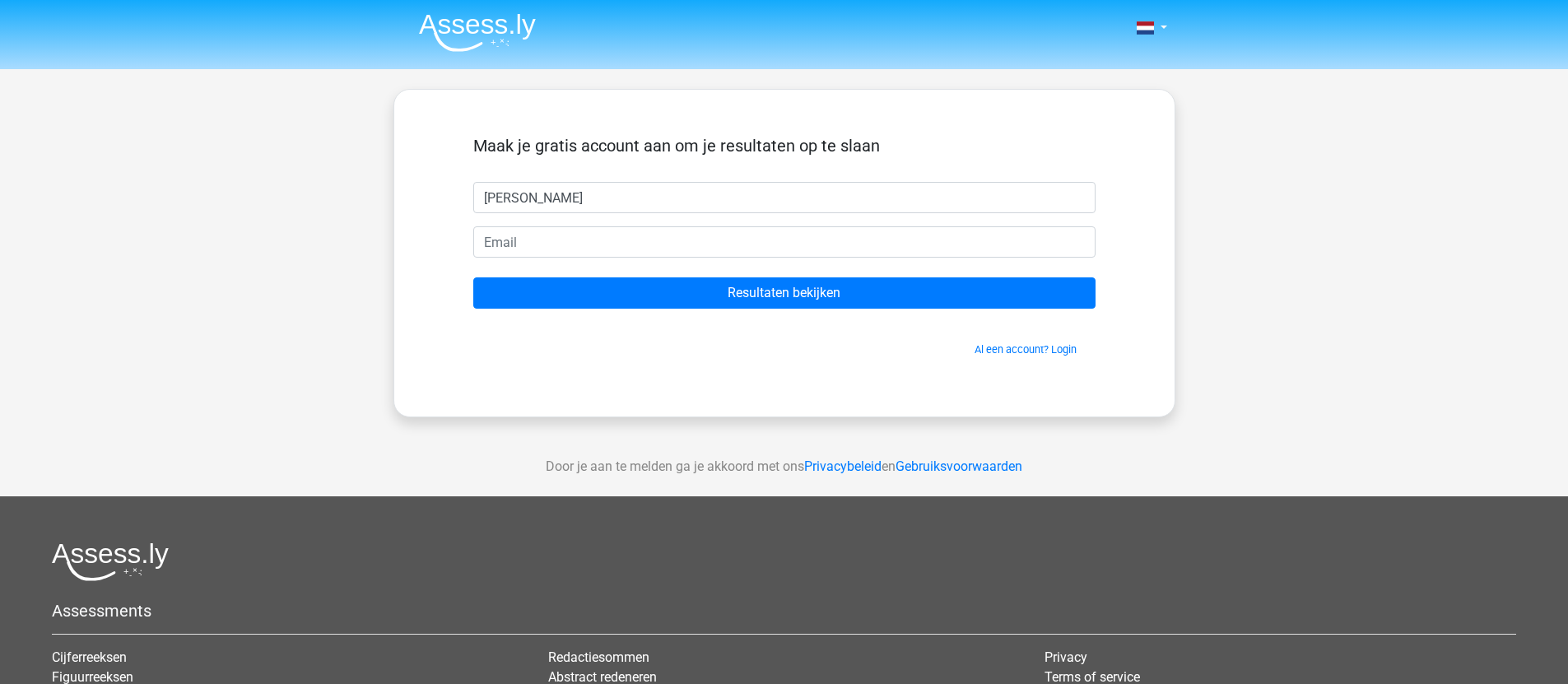
type input "Inge"
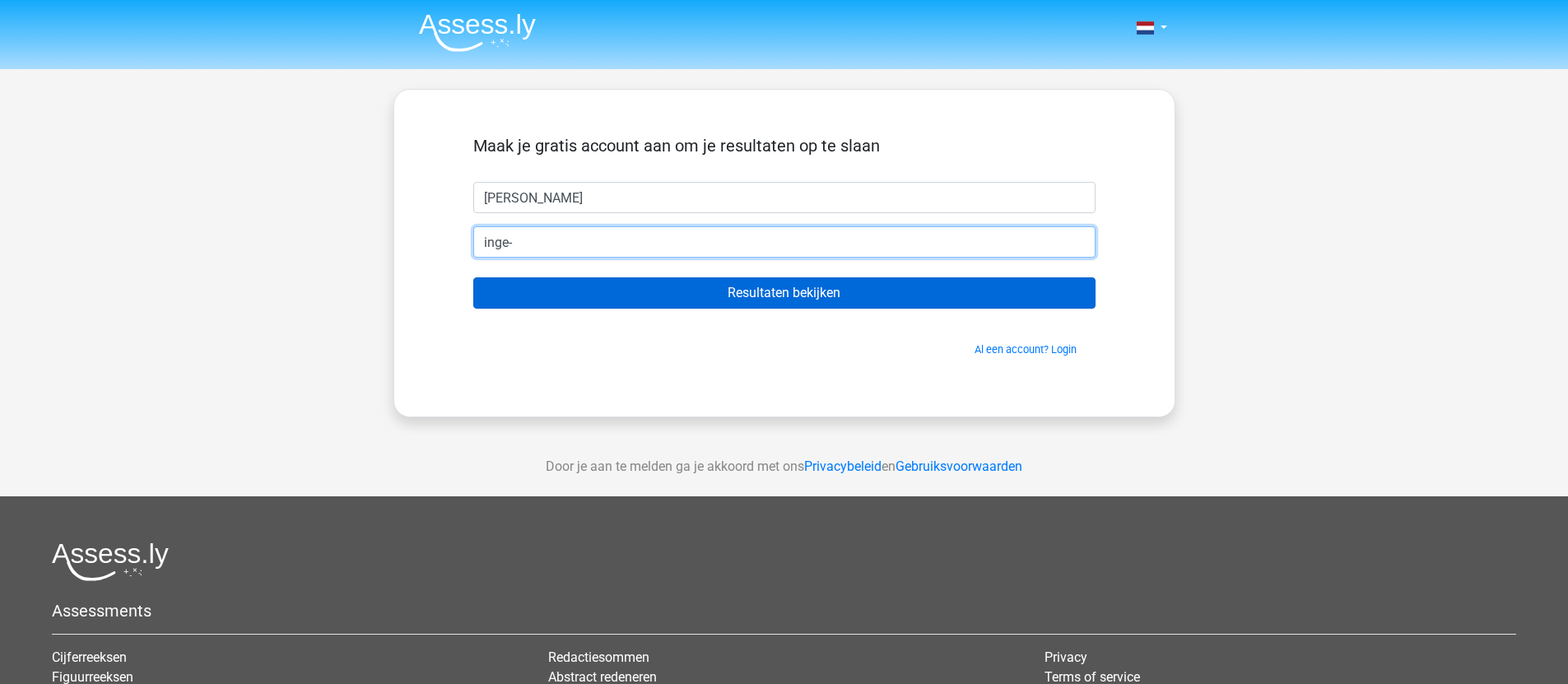
type input "inge-reclame@hotmail.com"
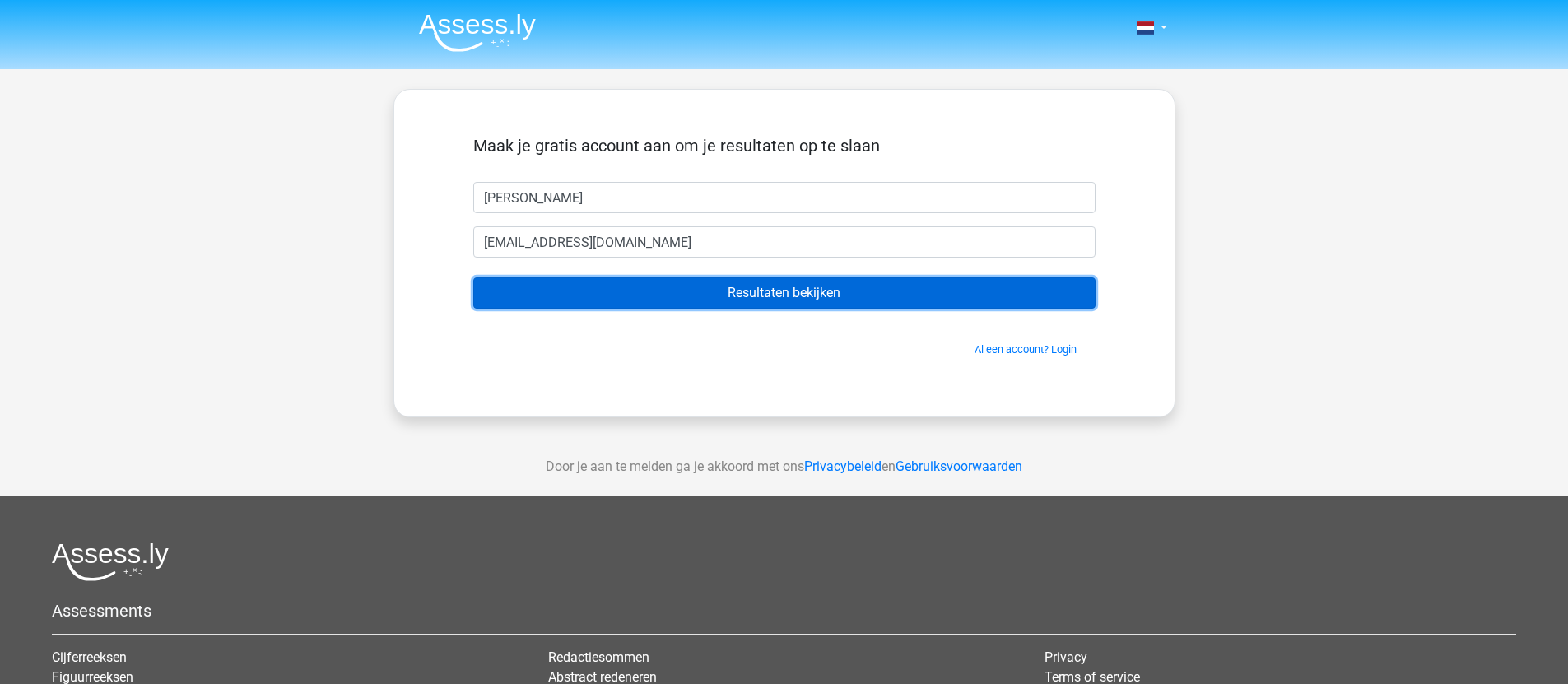
click at [693, 292] on input "Resultaten bekijken" at bounding box center [784, 292] width 622 height 31
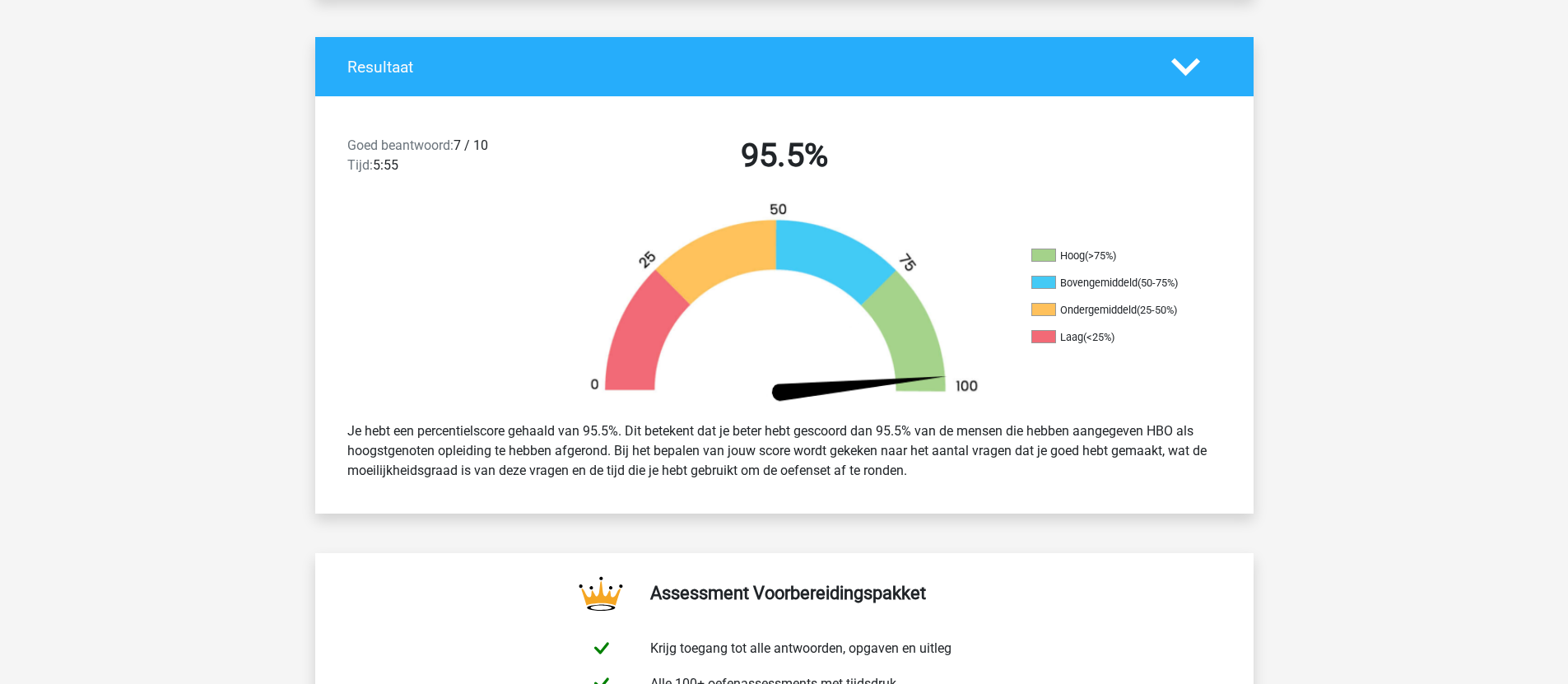
scroll to position [324, 0]
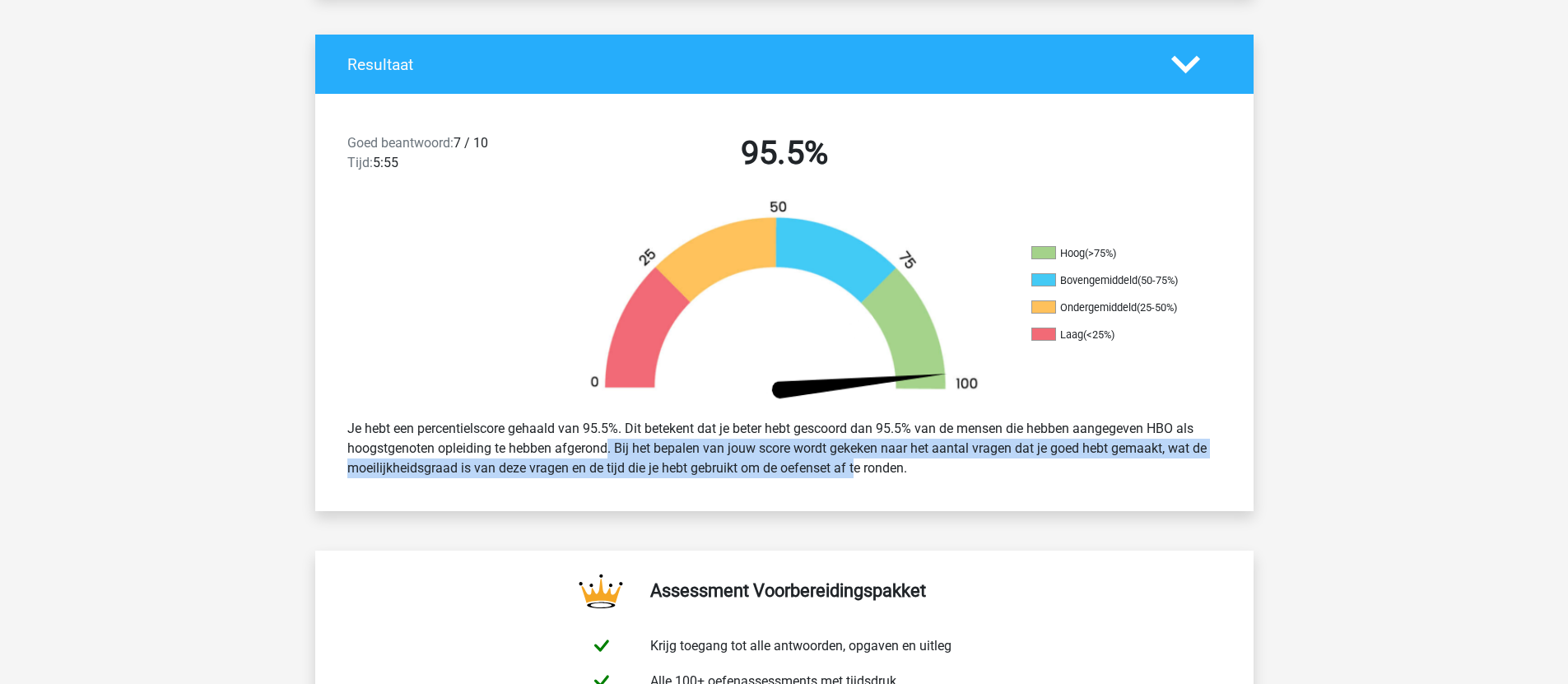
drag, startPoint x: 554, startPoint y: 457, endPoint x: 807, endPoint y: 467, distance: 253.2
click at [807, 467] on div "Je hebt een percentielscore gehaald van 95.5%. Dit betekent dat je beter hebt g…" at bounding box center [784, 448] width 899 height 72
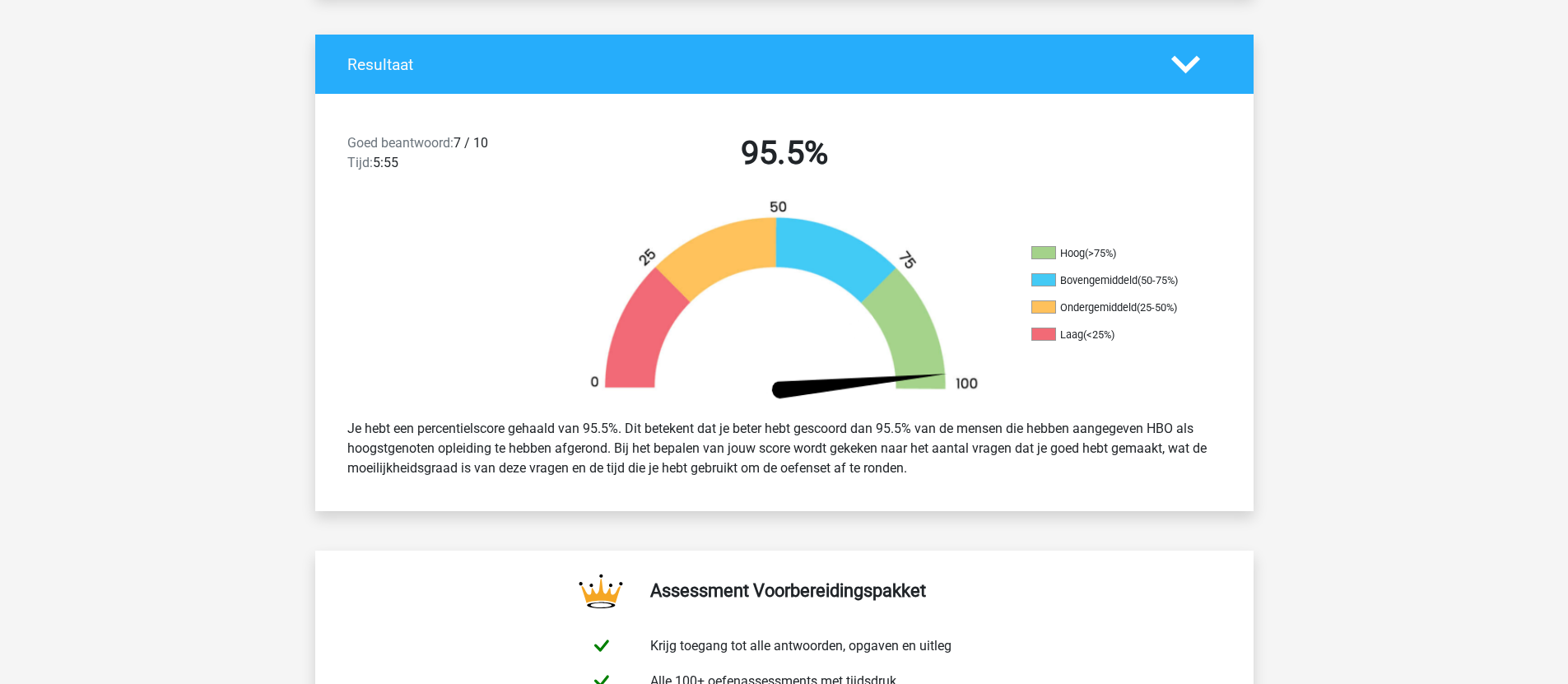
click at [804, 469] on div "Je hebt een percentielscore gehaald van 95.5%. Dit betekent dat je beter hebt g…" at bounding box center [784, 448] width 899 height 72
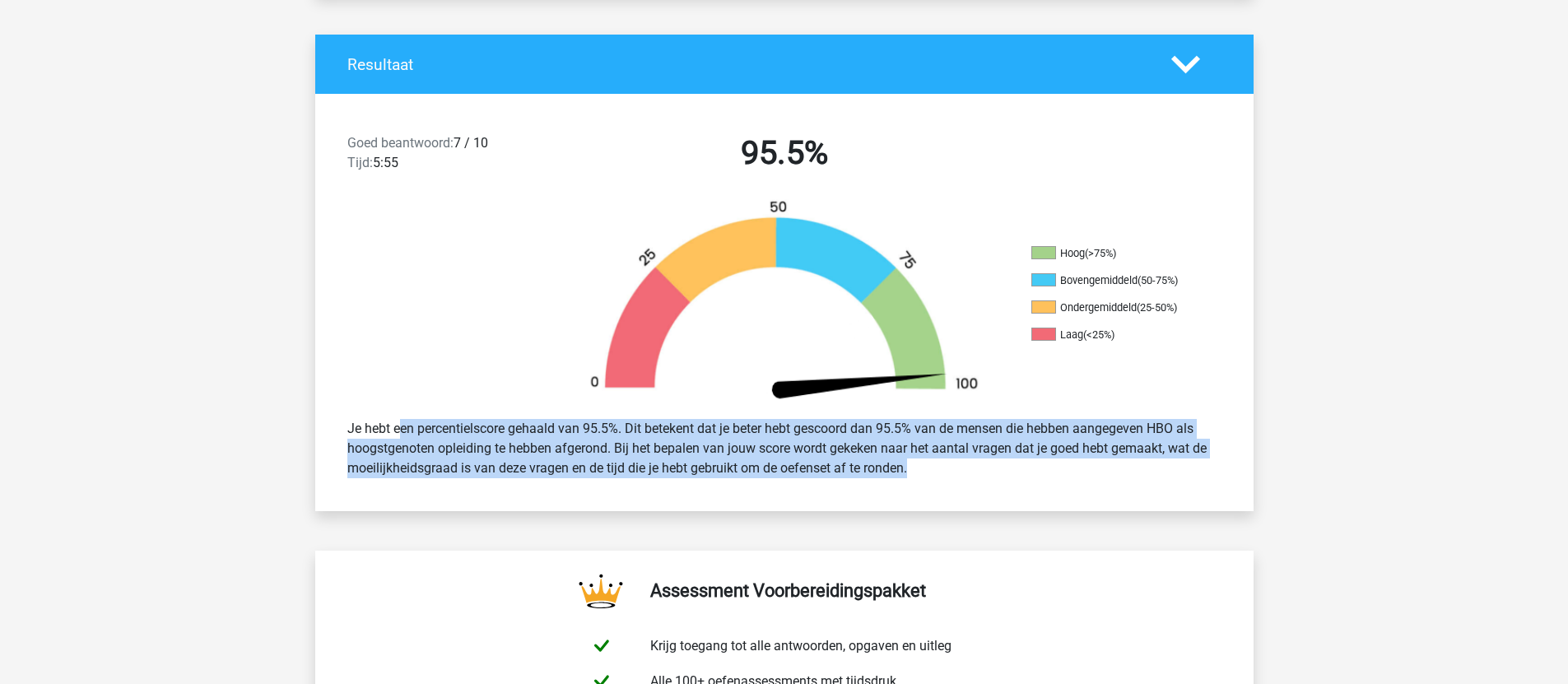
click at [804, 469] on div "Je hebt een percentielscore gehaald van 95.5%. Dit betekent dat je beter hebt g…" at bounding box center [784, 448] width 899 height 72
click at [700, 477] on div "Je hebt een percentielscore gehaald van 95.5%. Dit betekent dat je beter hebt g…" at bounding box center [784, 448] width 899 height 72
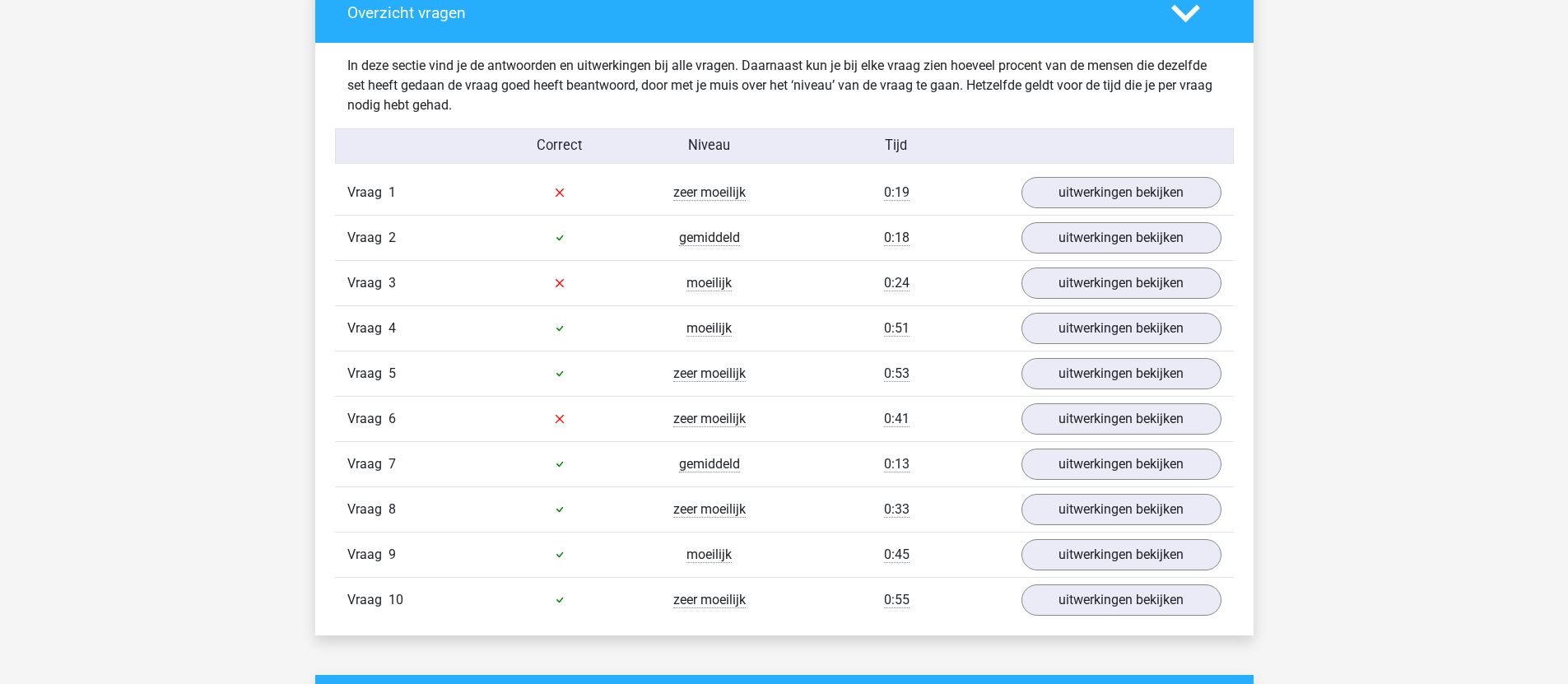
scroll to position [1248, 0]
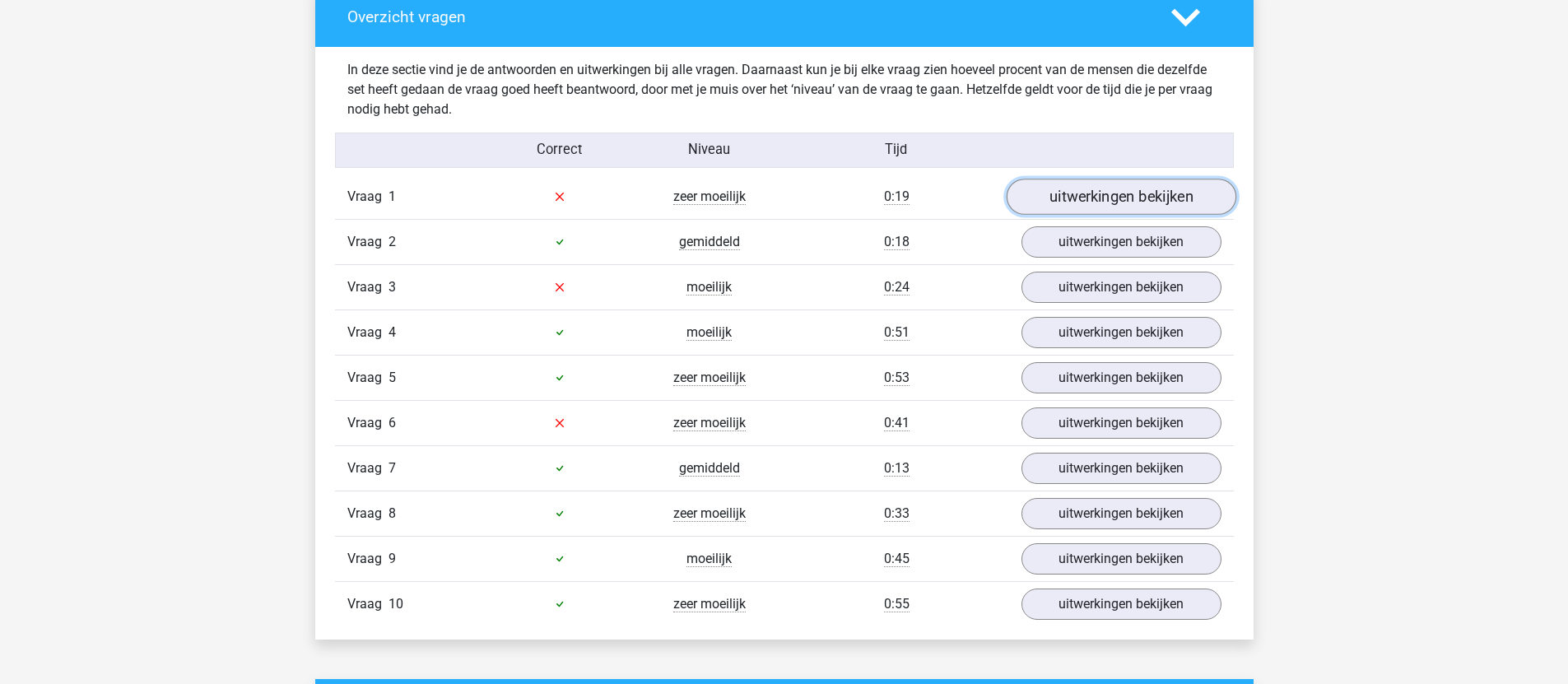
click at [1060, 188] on link "uitwerkingen bekijken" at bounding box center [1120, 197] width 230 height 36
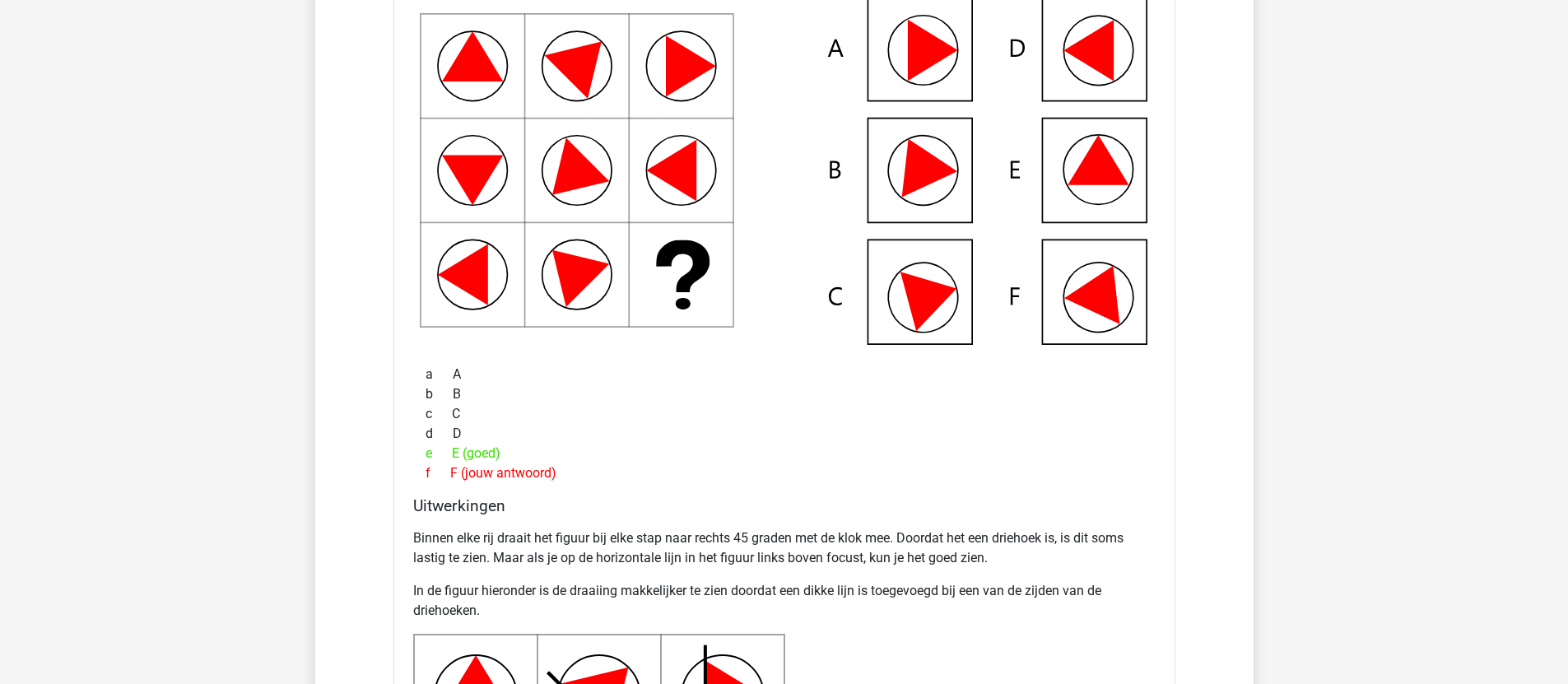
scroll to position [1559, 0]
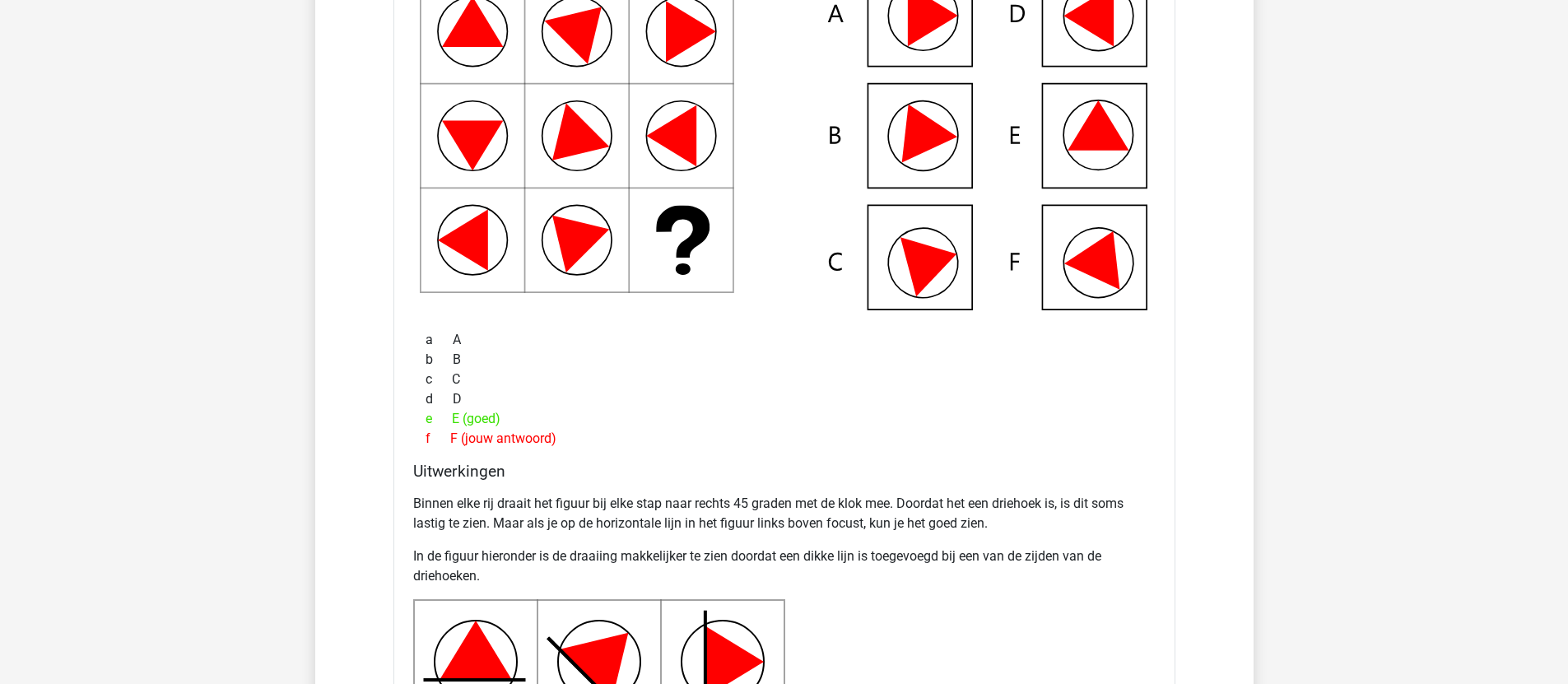
click at [770, 504] on p "Binnen elke rij draait het figuur bij elke stap naar rechts 45 graden met de kl…" at bounding box center [784, 513] width 743 height 40
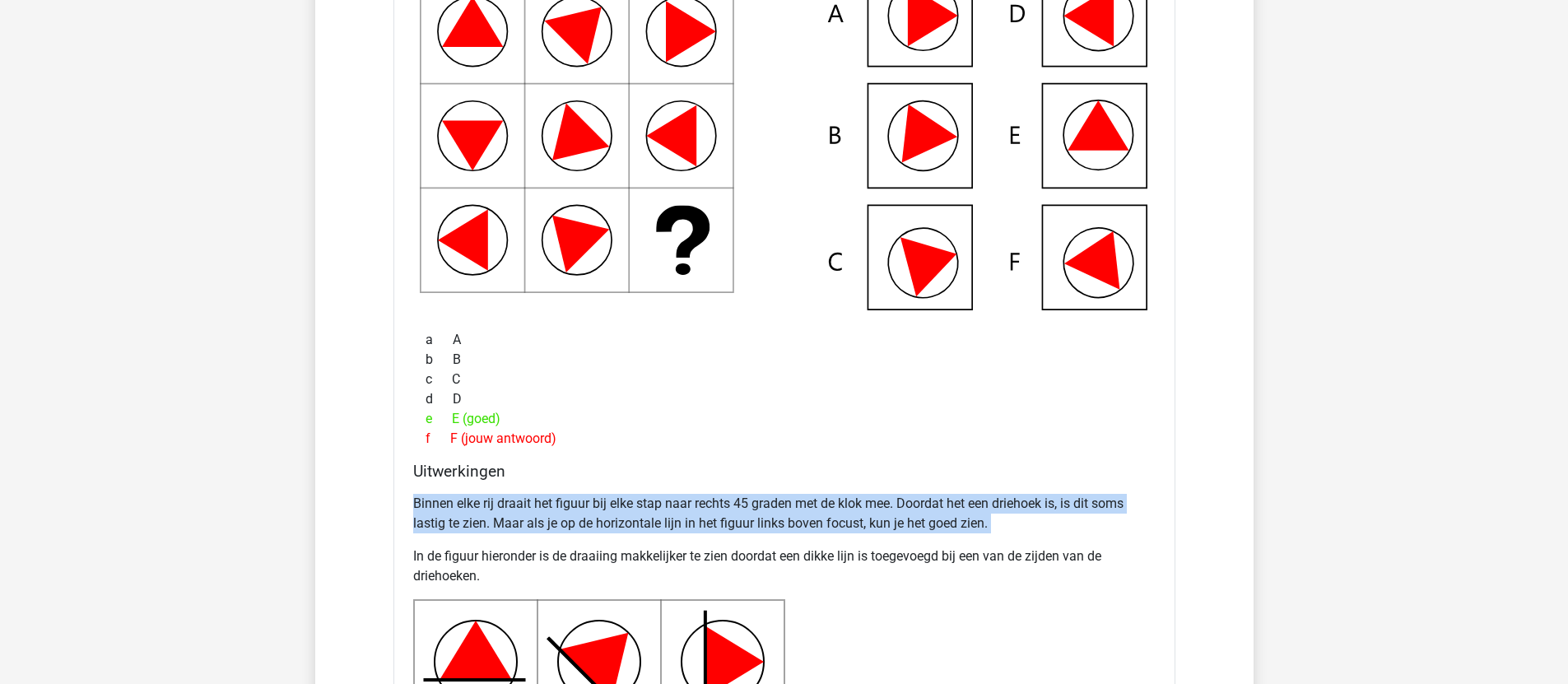
click at [769, 505] on p "Binnen elke rij draait het figuur bij elke stap naar rechts 45 graden met de kl…" at bounding box center [784, 513] width 743 height 40
click at [759, 519] on p "Binnen elke rij draait het figuur bij elke stap naar rechts 45 graden met de kl…" at bounding box center [784, 513] width 743 height 40
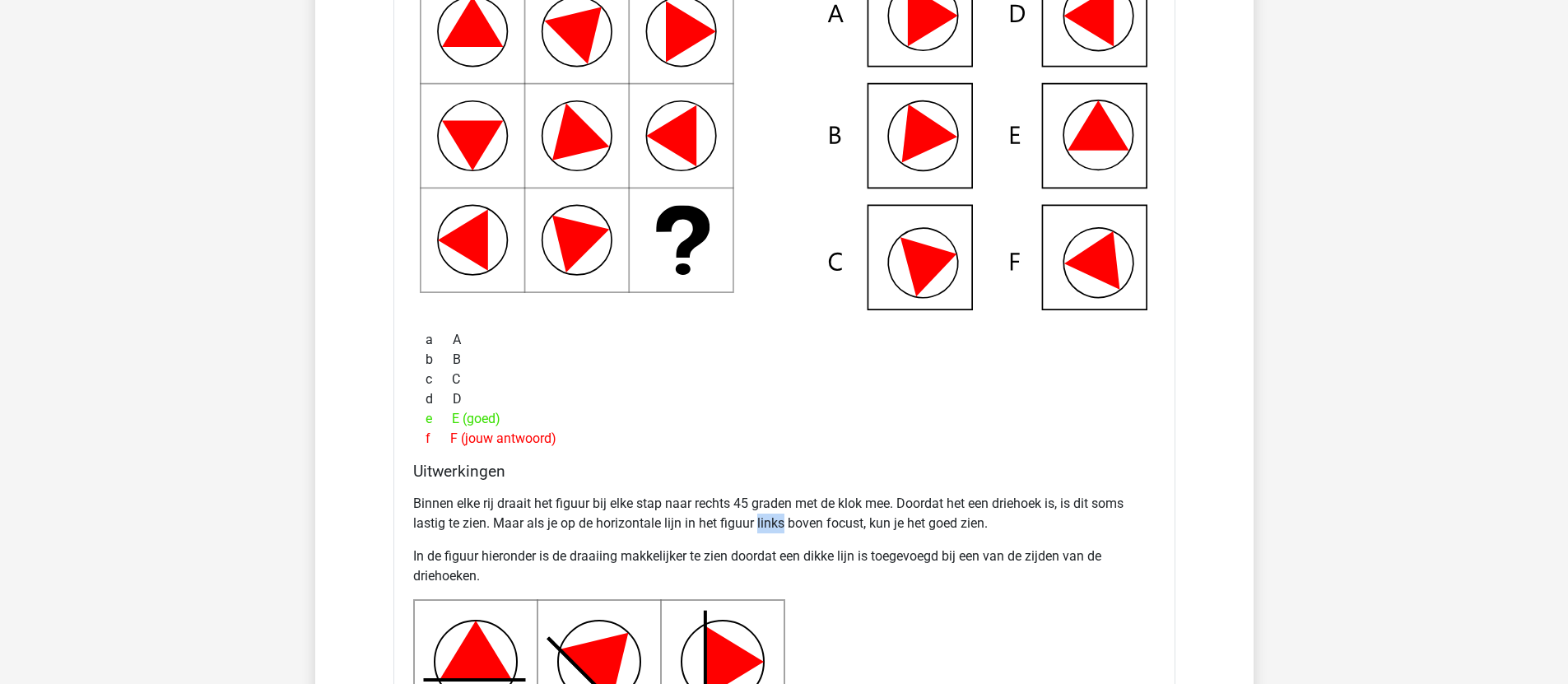
click at [759, 519] on p "Binnen elke rij draait het figuur bij elke stap naar rechts 45 graden met de kl…" at bounding box center [784, 513] width 743 height 40
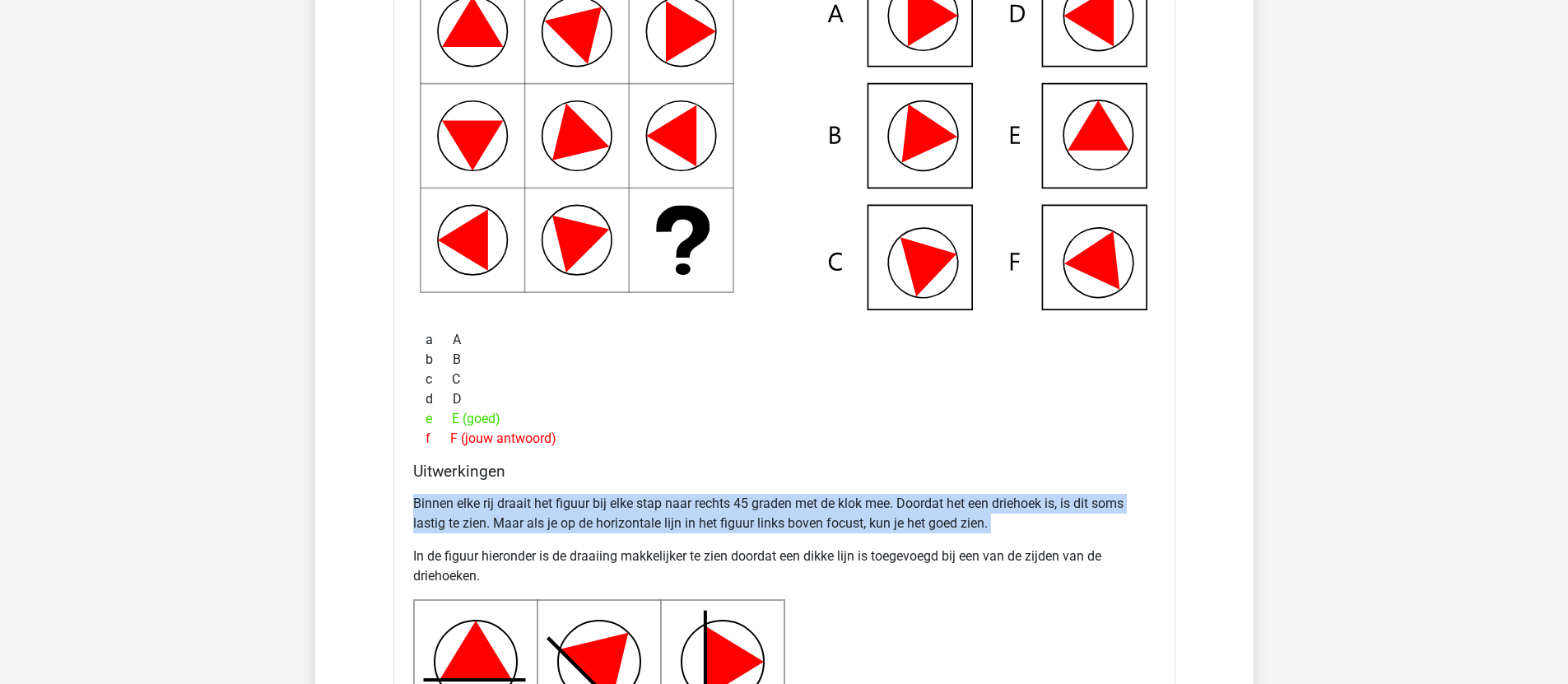
click at [759, 519] on p "Binnen elke rij draait het figuur bij elke stap naar rechts 45 graden met de kl…" at bounding box center [784, 513] width 743 height 40
click at [758, 521] on p "Binnen elke rij draait het figuur bij elke stap naar rechts 45 graden met de kl…" at bounding box center [784, 513] width 743 height 40
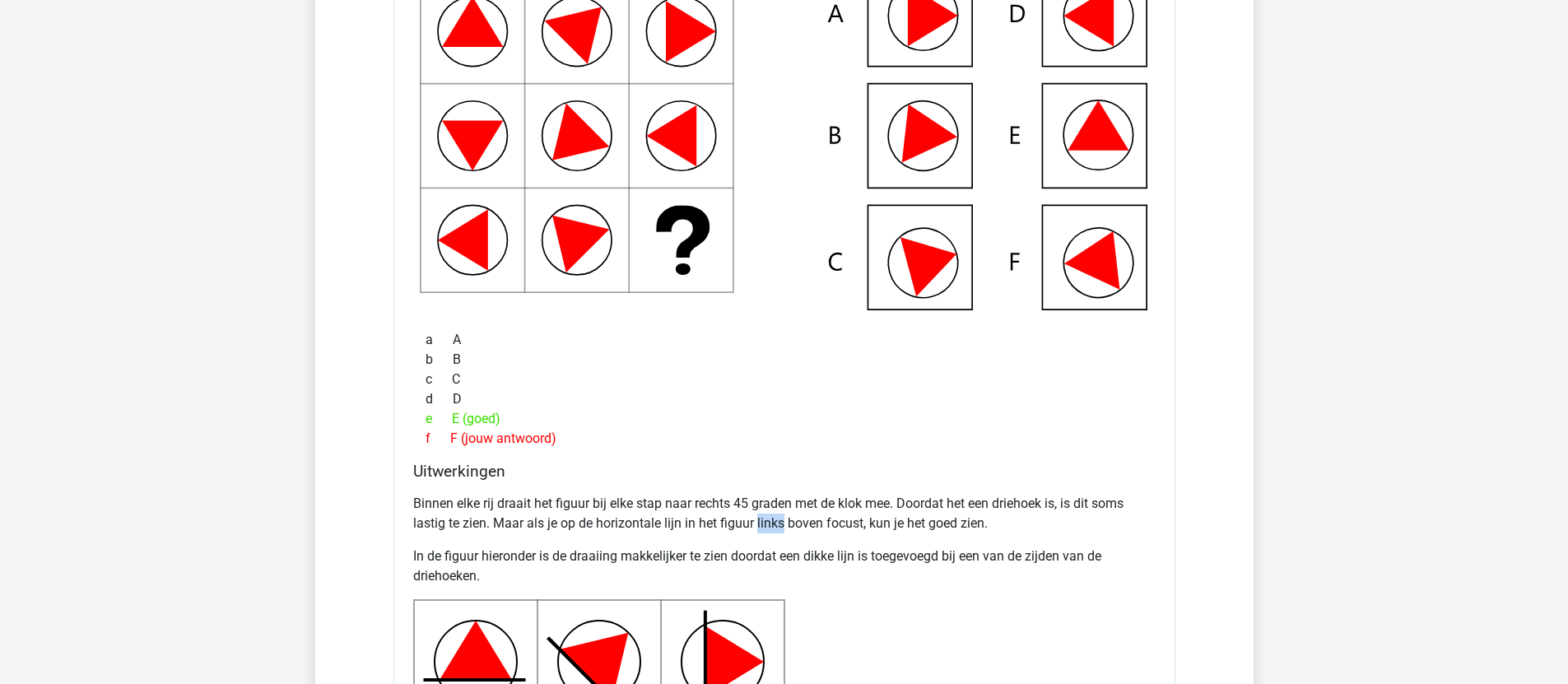
click at [758, 522] on p "Binnen elke rij draait het figuur bij elke stap naar rechts 45 graden met de kl…" at bounding box center [784, 513] width 743 height 40
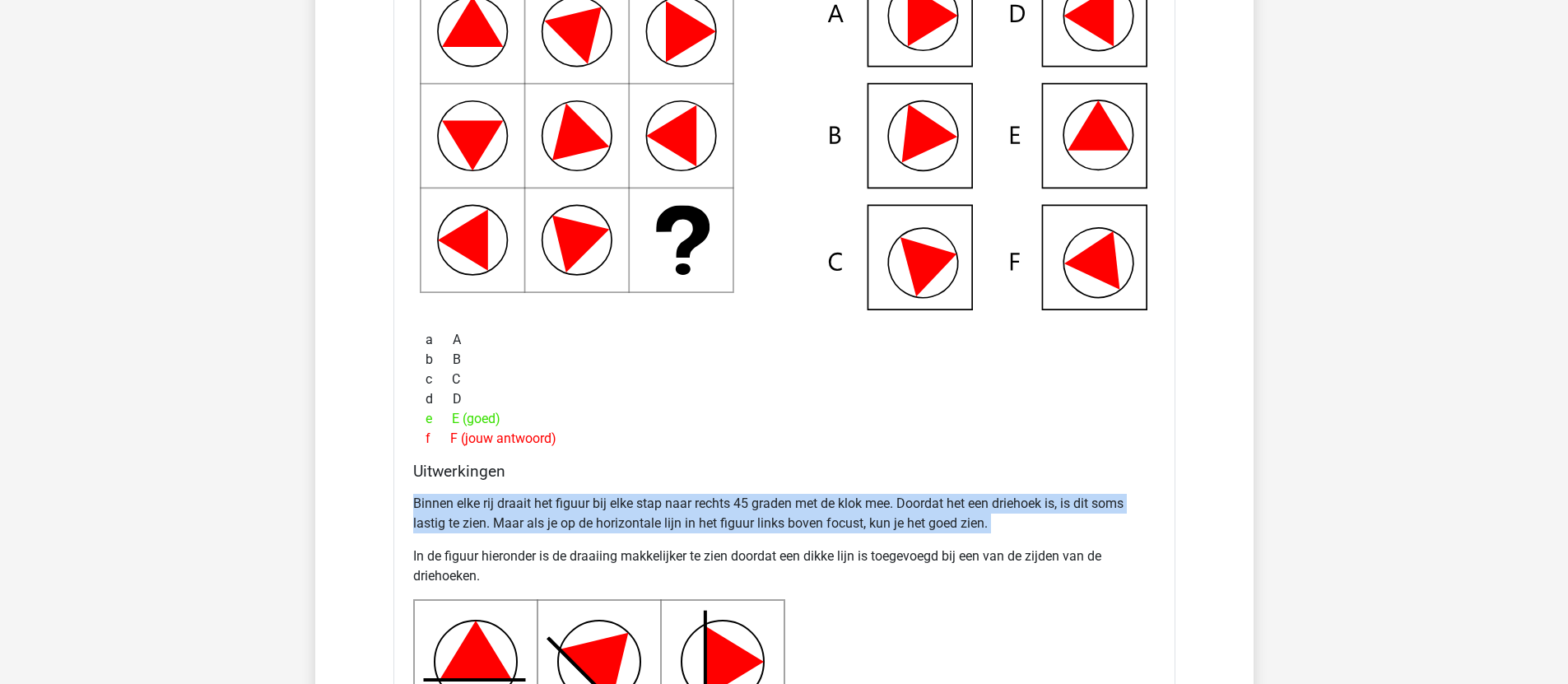
click at [757, 522] on p "Binnen elke rij draait het figuur bij elke stap naar rechts 45 graden met de kl…" at bounding box center [784, 513] width 743 height 40
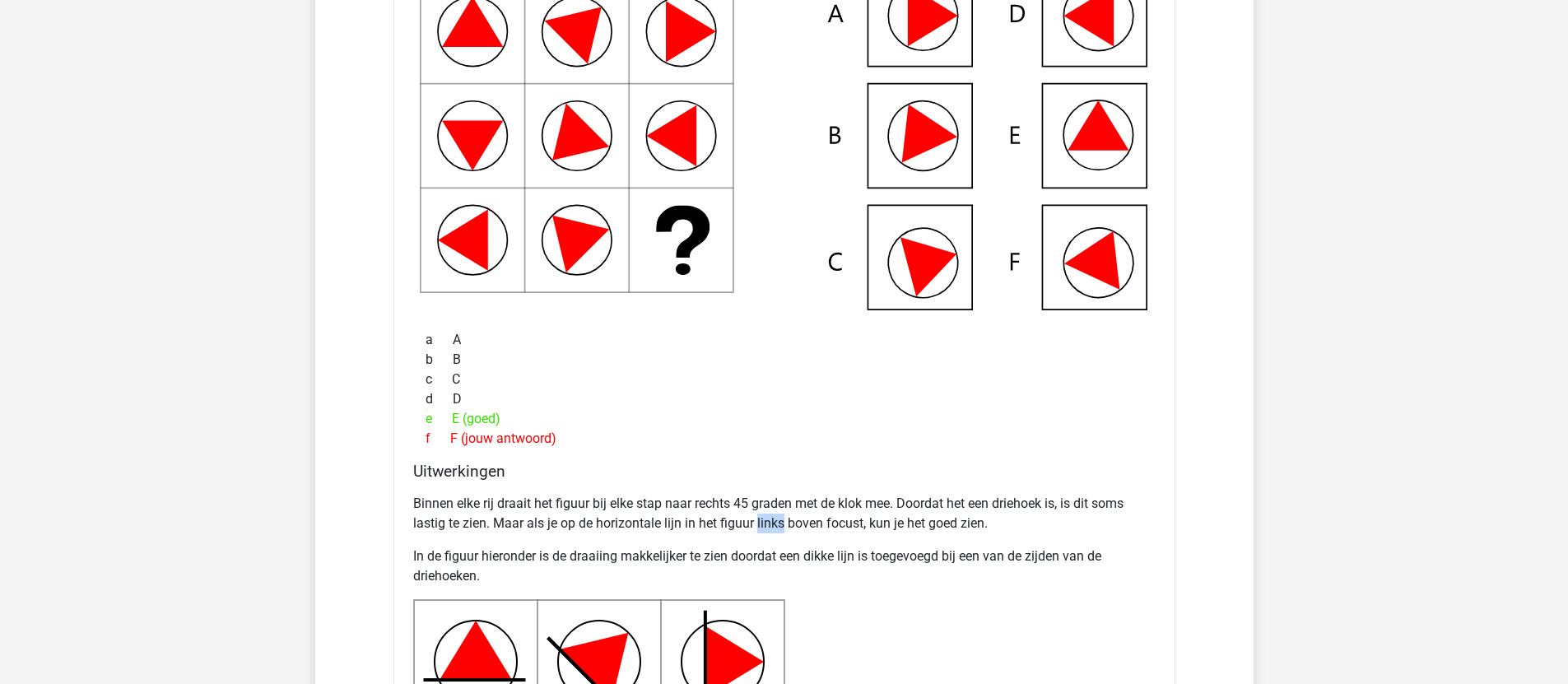
click at [757, 522] on p "Binnen elke rij draait het figuur bij elke stap naar rechts 45 graden met de kl…" at bounding box center [784, 513] width 743 height 40
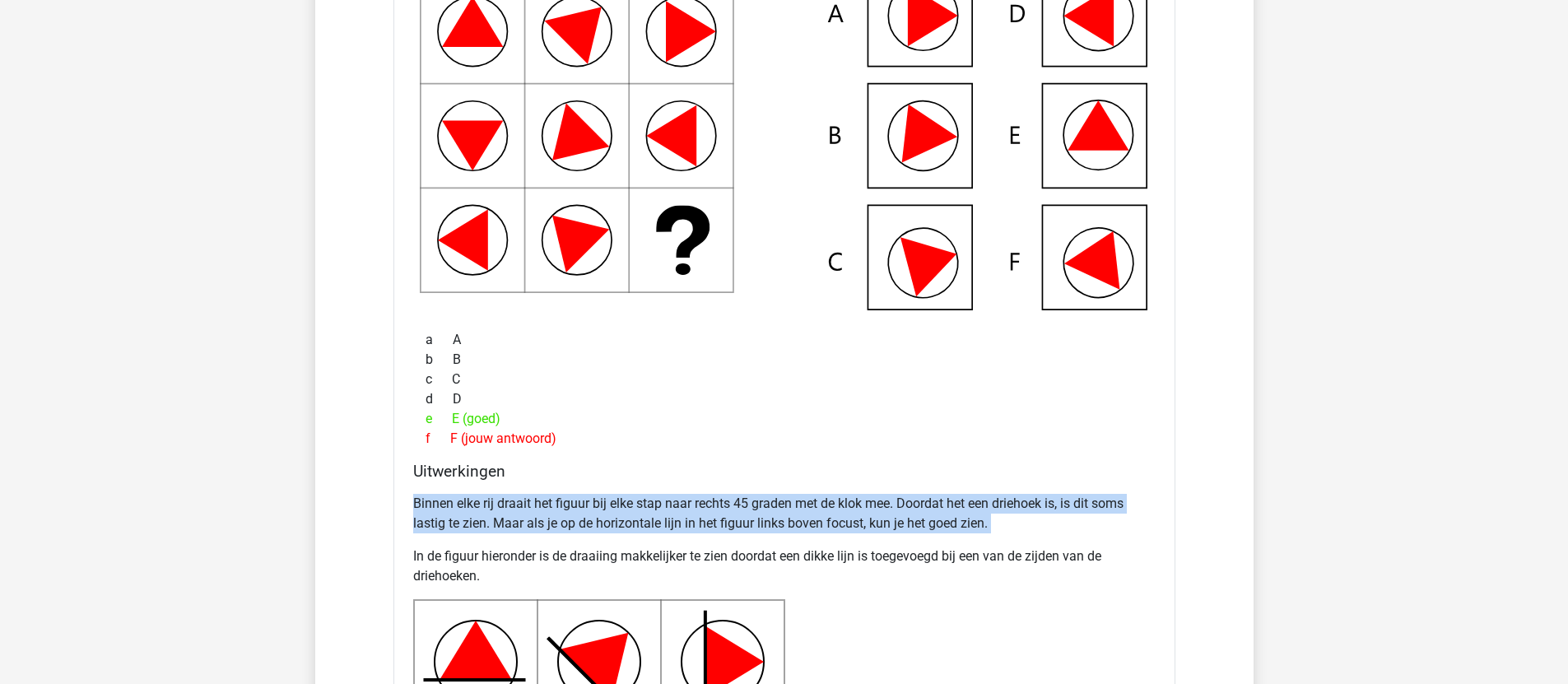
click at [757, 522] on p "Binnen elke rij draait het figuur bij elke stap naar rechts 45 graden met de kl…" at bounding box center [784, 513] width 743 height 40
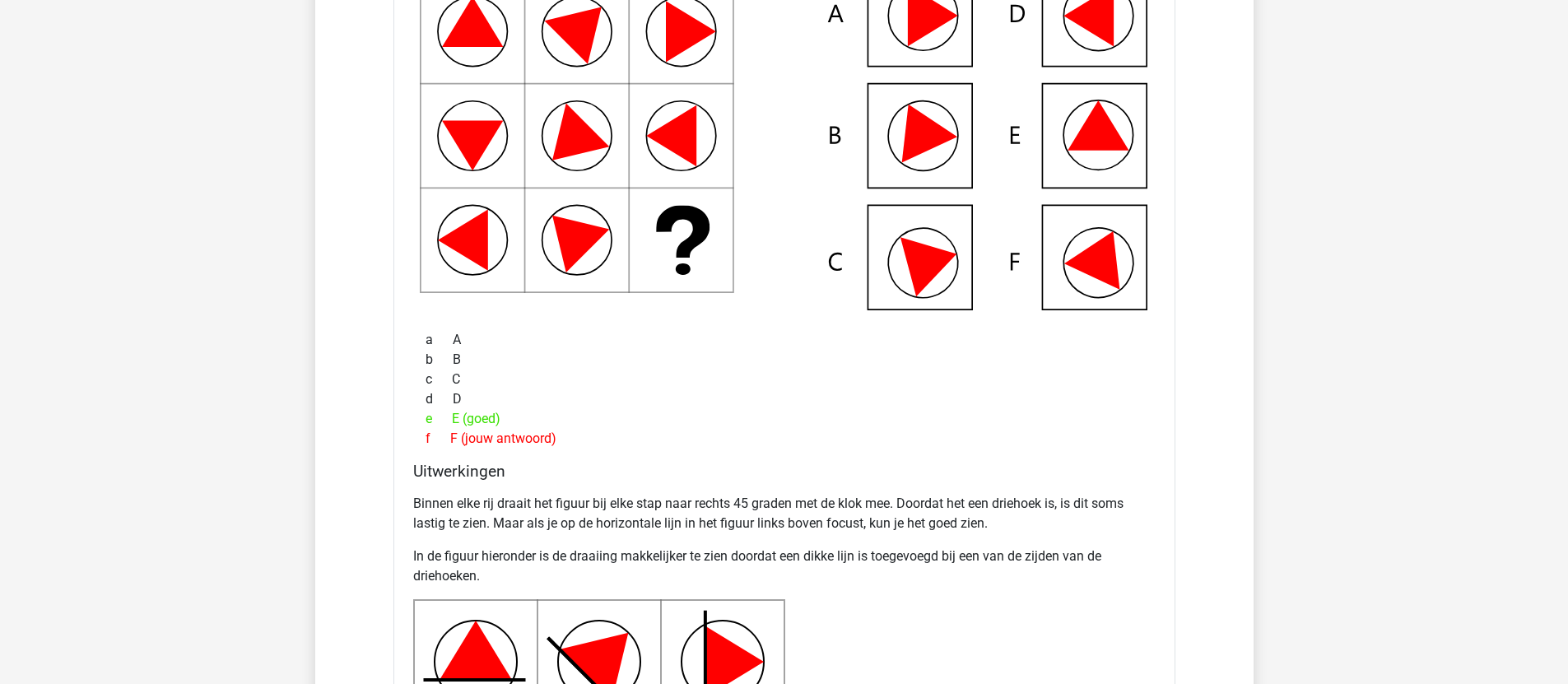
click at [711, 556] on p "In de figuur hieronder is de draaiing makkelijker te zien doordat een dikke lij…" at bounding box center [784, 566] width 743 height 40
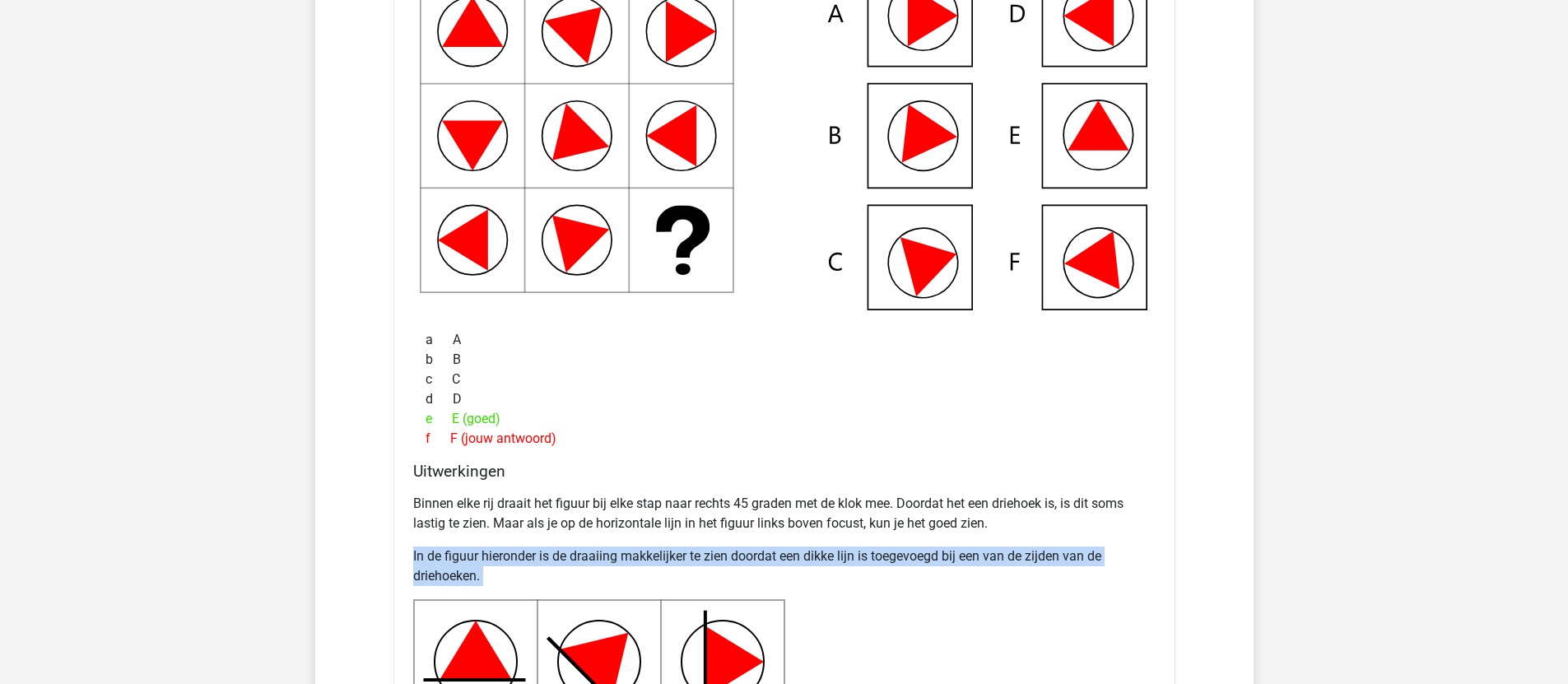
click at [711, 556] on p "In de figuur hieronder is de draaiing makkelijker te zien doordat een dikke lij…" at bounding box center [784, 566] width 743 height 40
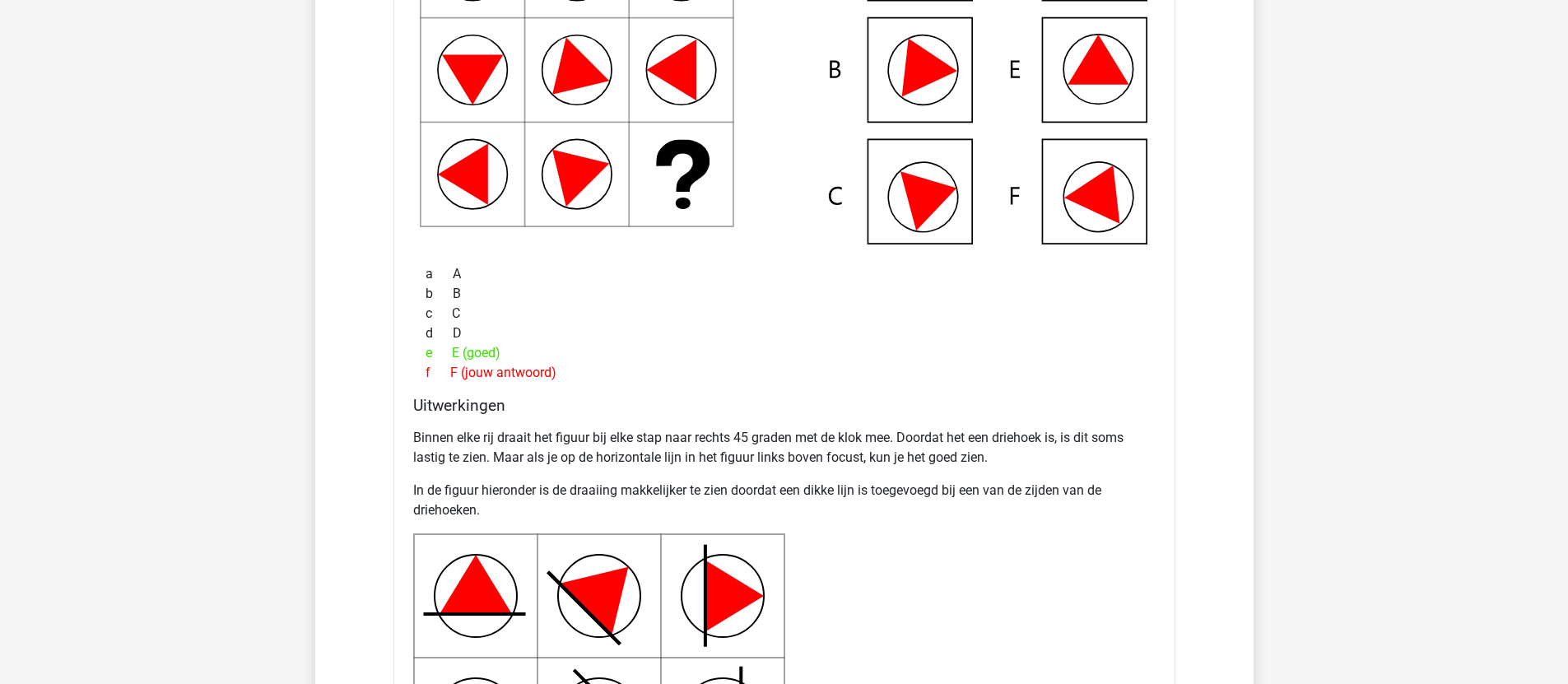
scroll to position [1142, 0]
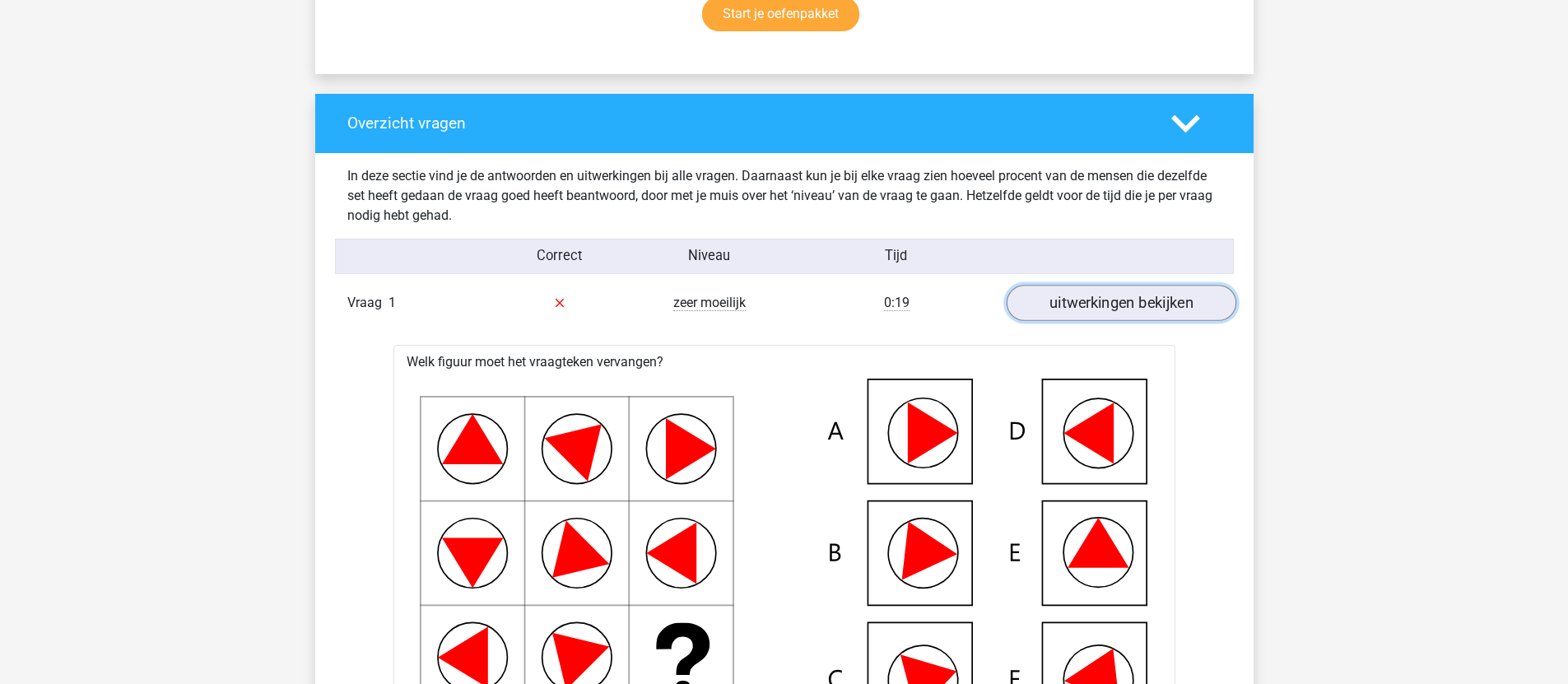
click at [1135, 298] on link "uitwerkingen bekijken" at bounding box center [1120, 303] width 230 height 36
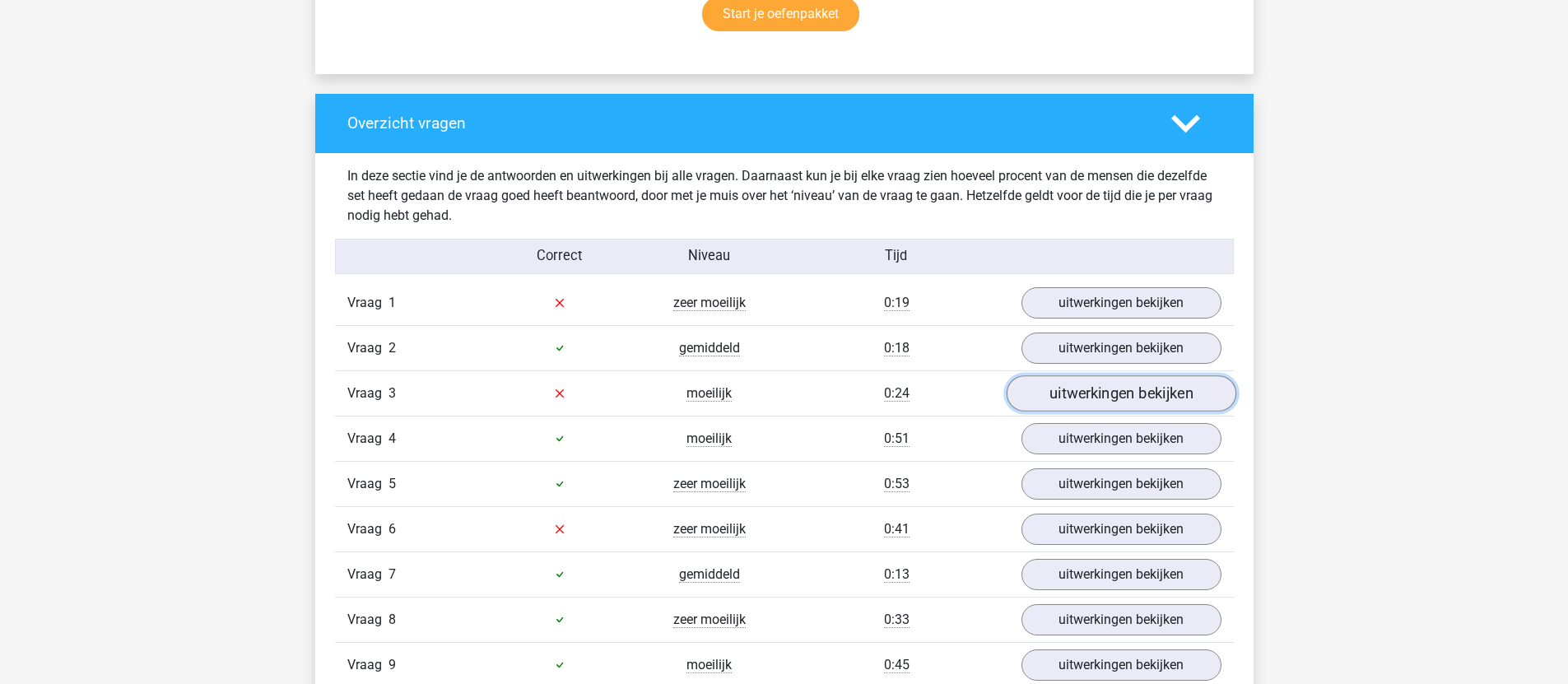
click at [1062, 392] on link "uitwerkingen bekijken" at bounding box center [1120, 393] width 230 height 36
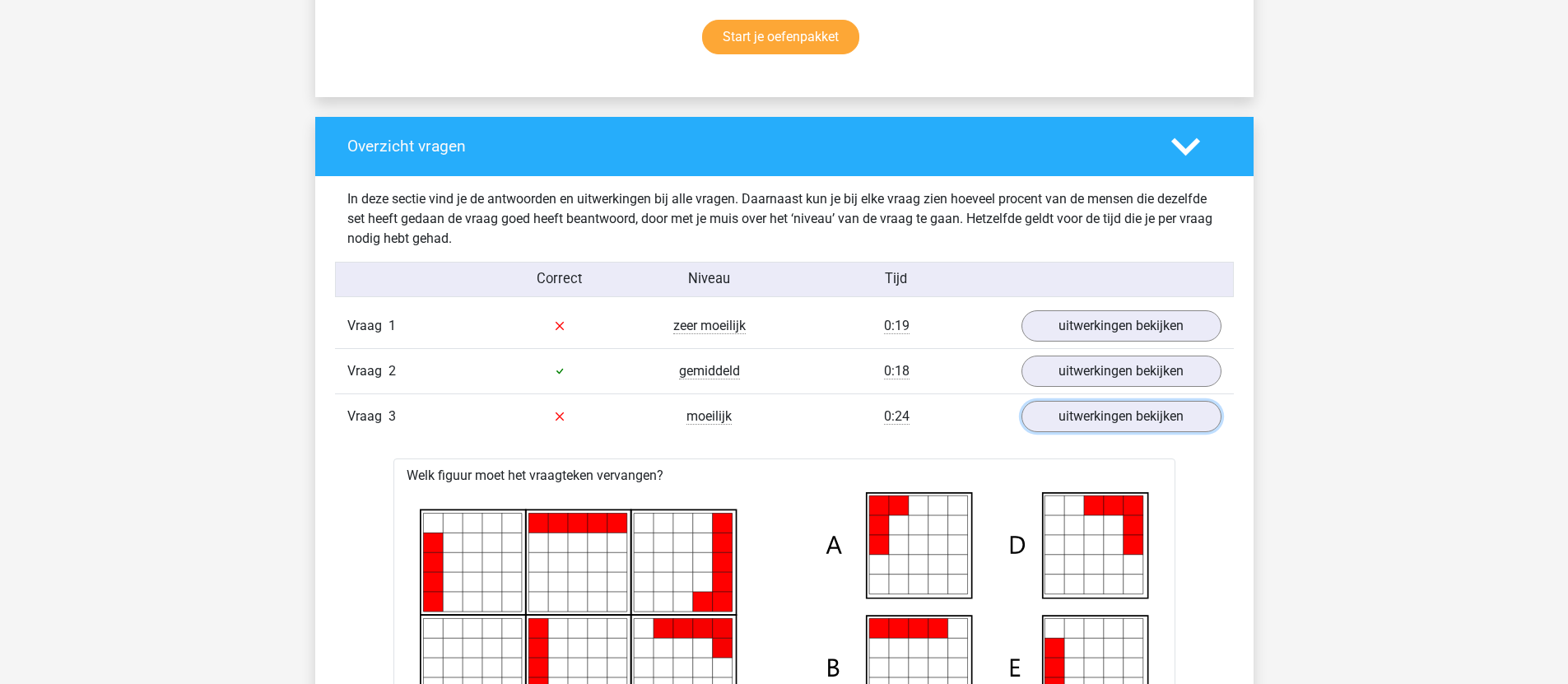
scroll to position [1115, 0]
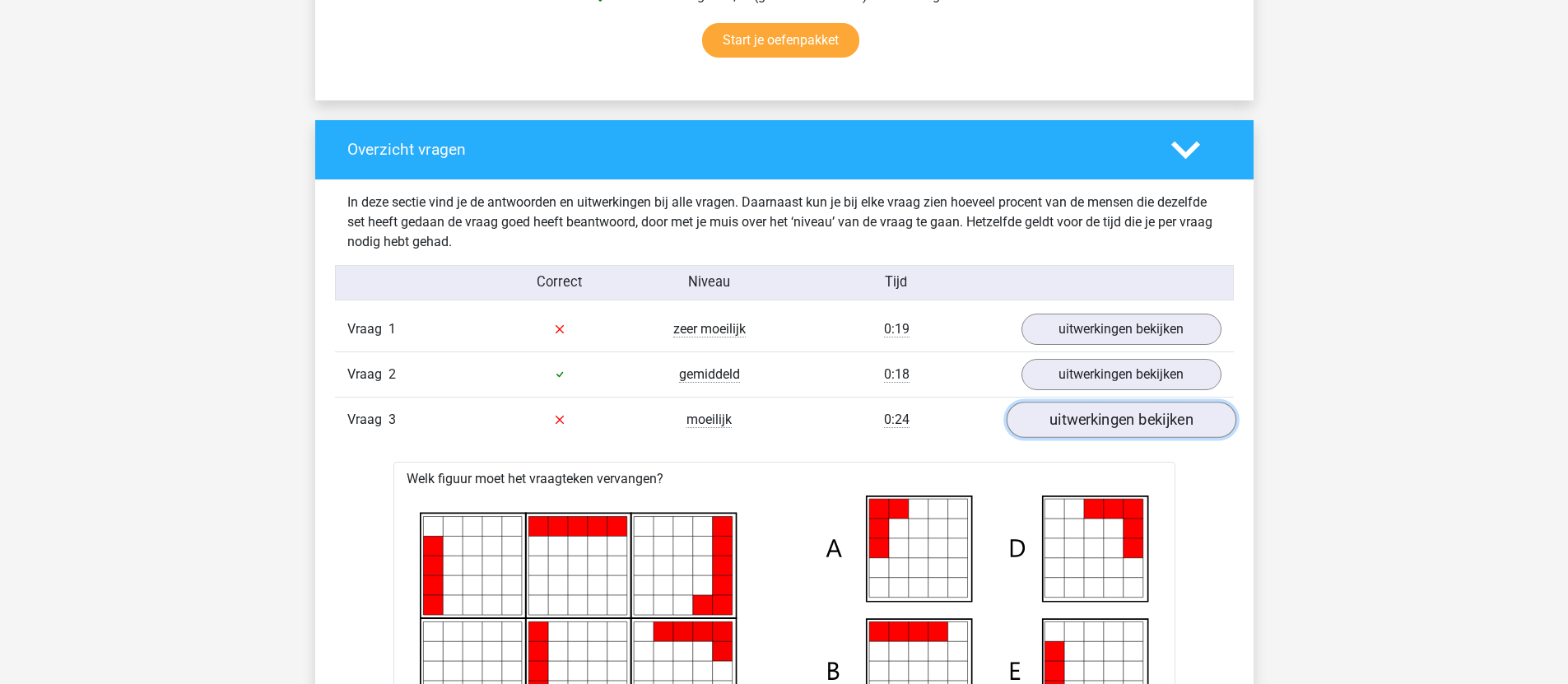
click at [1050, 412] on link "uitwerkingen bekijken" at bounding box center [1120, 420] width 230 height 36
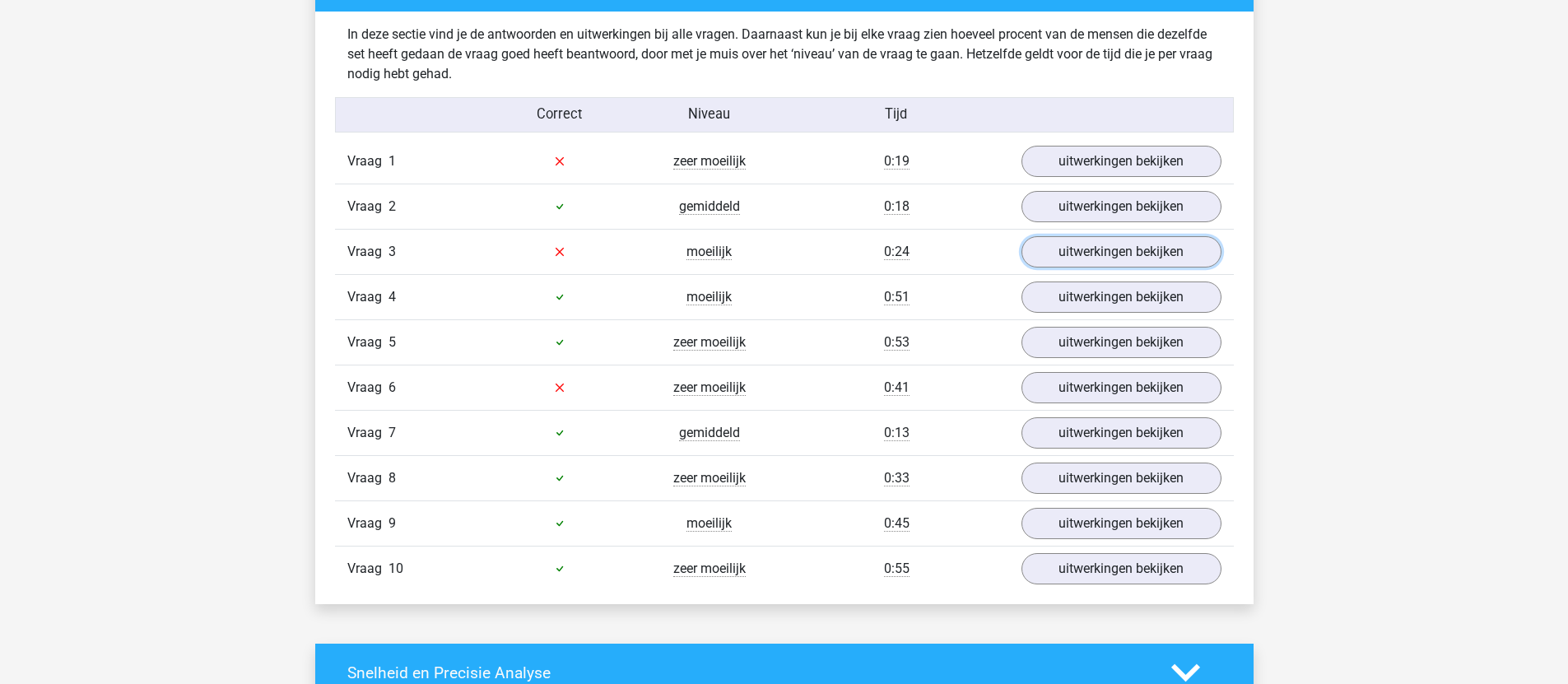
scroll to position [1260, 0]
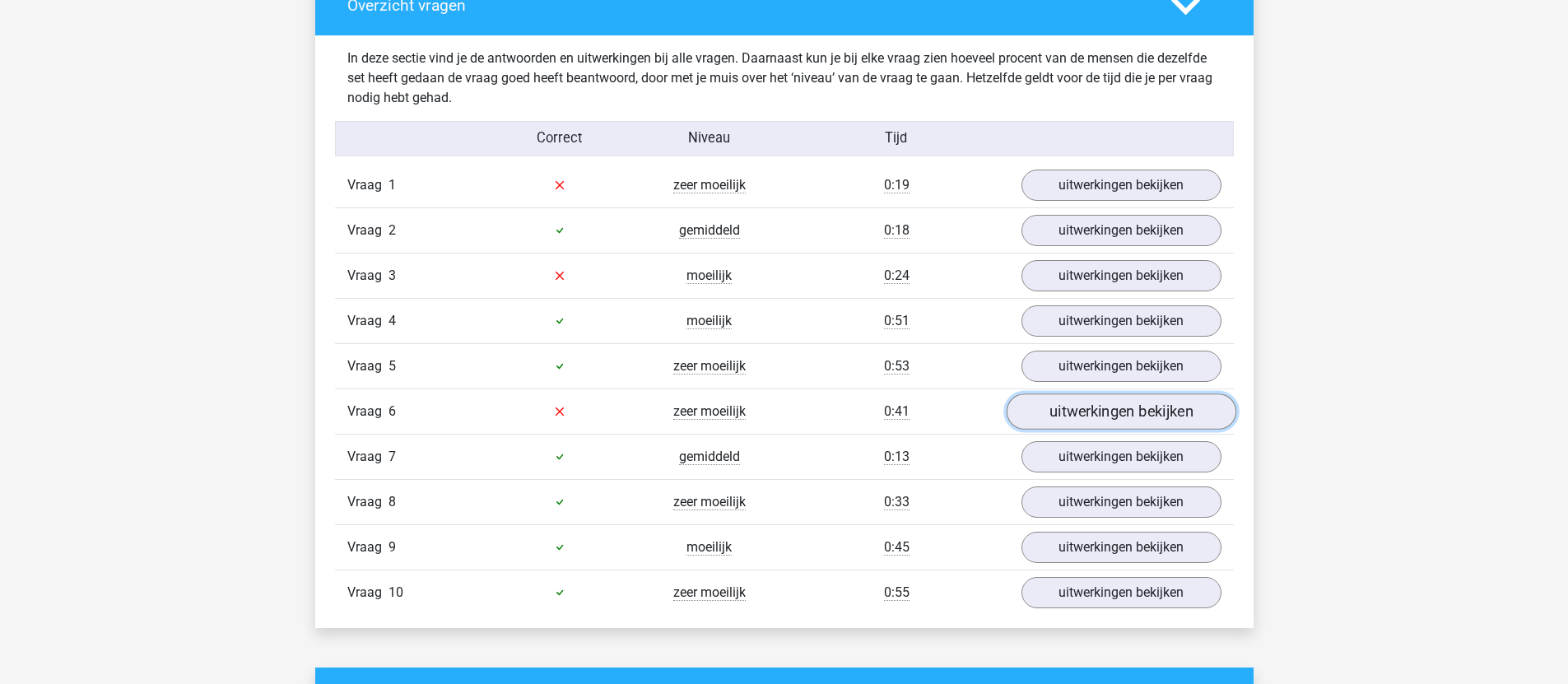
click at [1050, 412] on link "uitwerkingen bekijken" at bounding box center [1120, 411] width 230 height 36
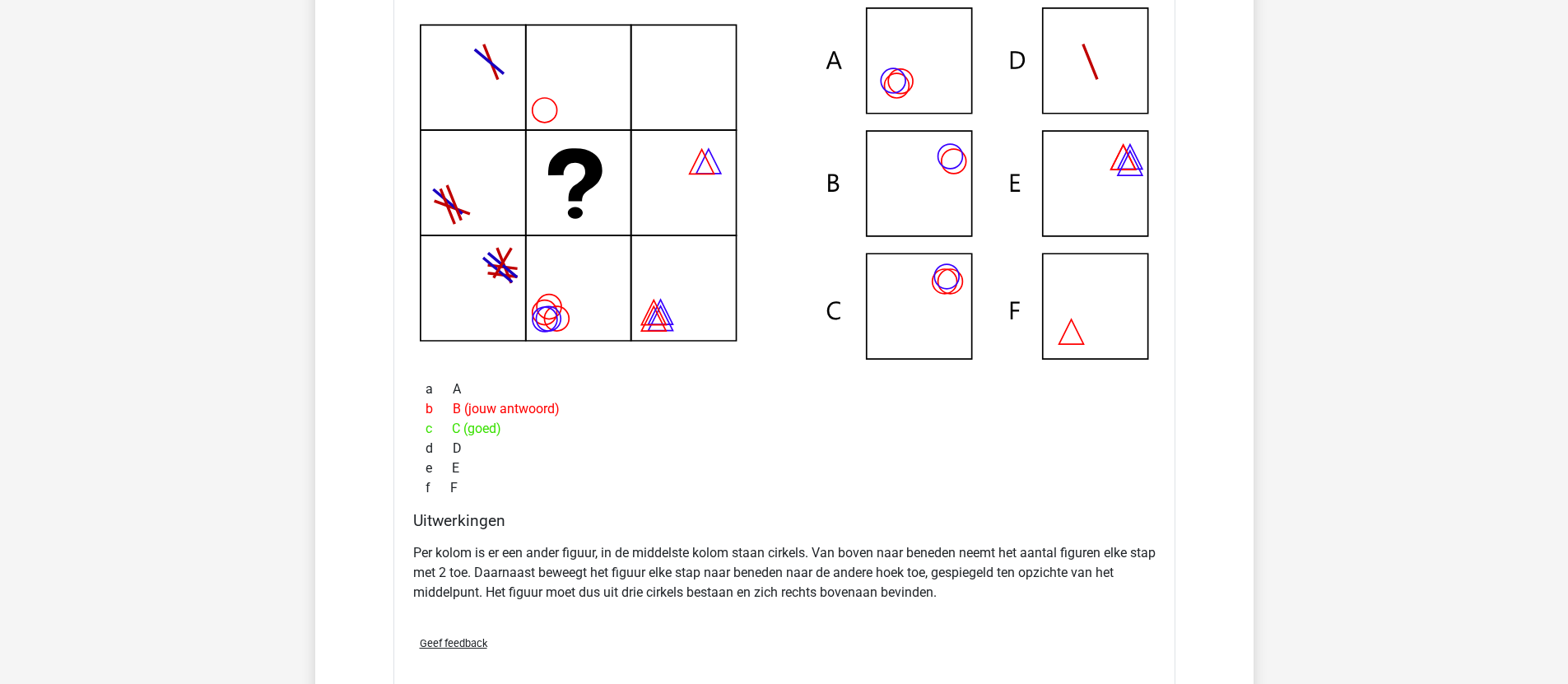
scroll to position [1738, 0]
click at [915, 549] on p "Per kolom is er een ander figuur, in de middelste kolom staan cirkels. Van bove…" at bounding box center [784, 574] width 743 height 59
click at [914, 550] on p "Per kolom is er een ander figuur, in de middelste kolom staan cirkels. Van bove…" at bounding box center [784, 574] width 743 height 59
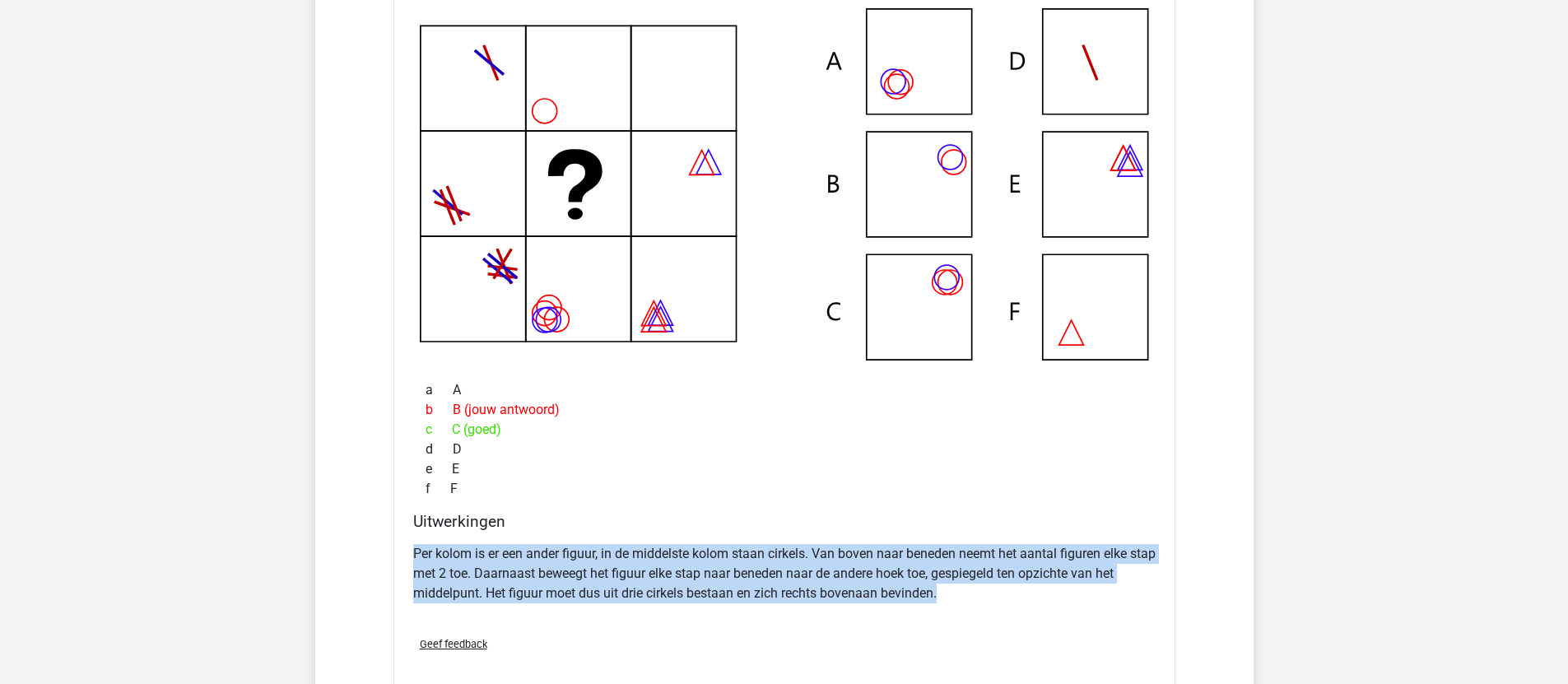
click at [914, 550] on p "Per kolom is er een ander figuur, in de middelste kolom staan cirkels. Van bove…" at bounding box center [784, 574] width 743 height 59
click at [912, 551] on p "Per kolom is er een ander figuur, in de middelste kolom staan cirkels. Van bove…" at bounding box center [784, 574] width 743 height 59
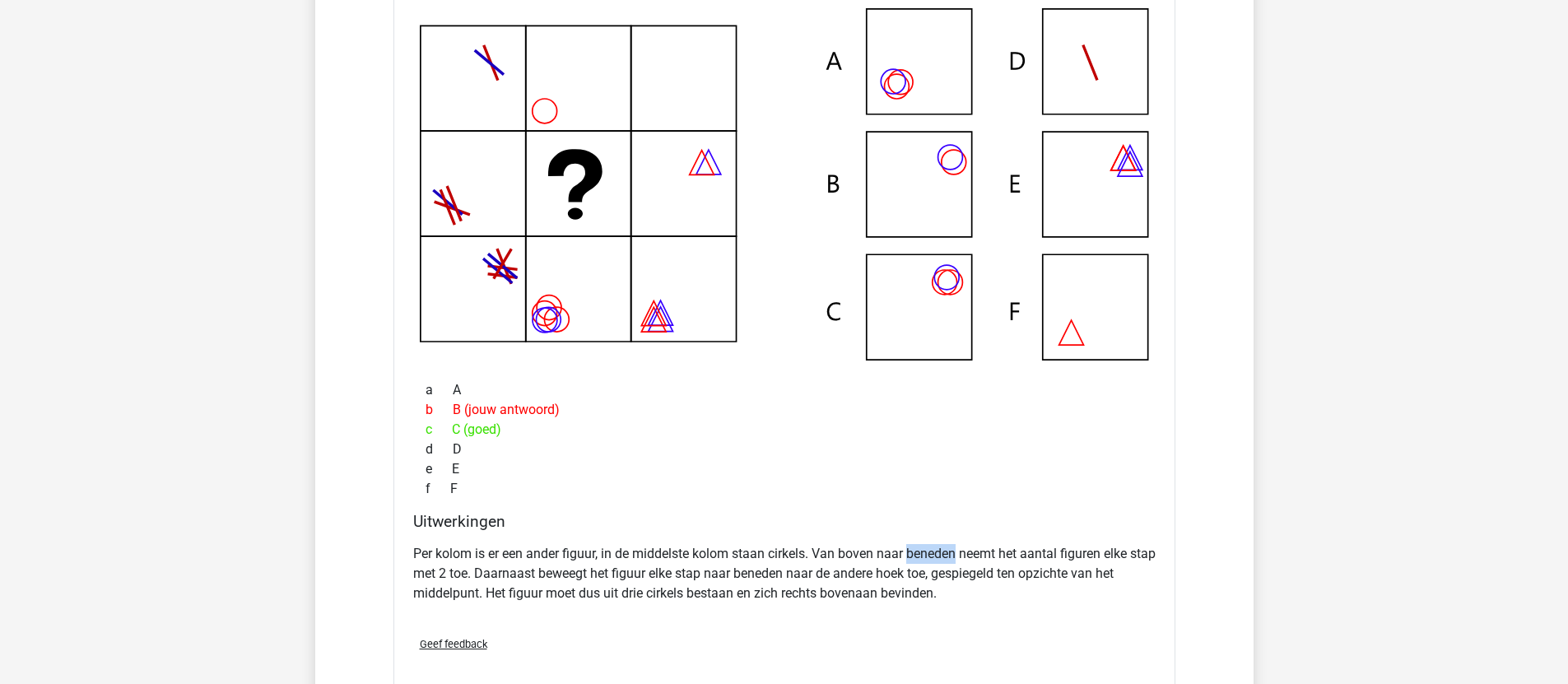
click at [912, 551] on p "Per kolom is er een ander figuur, in de middelste kolom staan cirkels. Van bove…" at bounding box center [784, 574] width 743 height 59
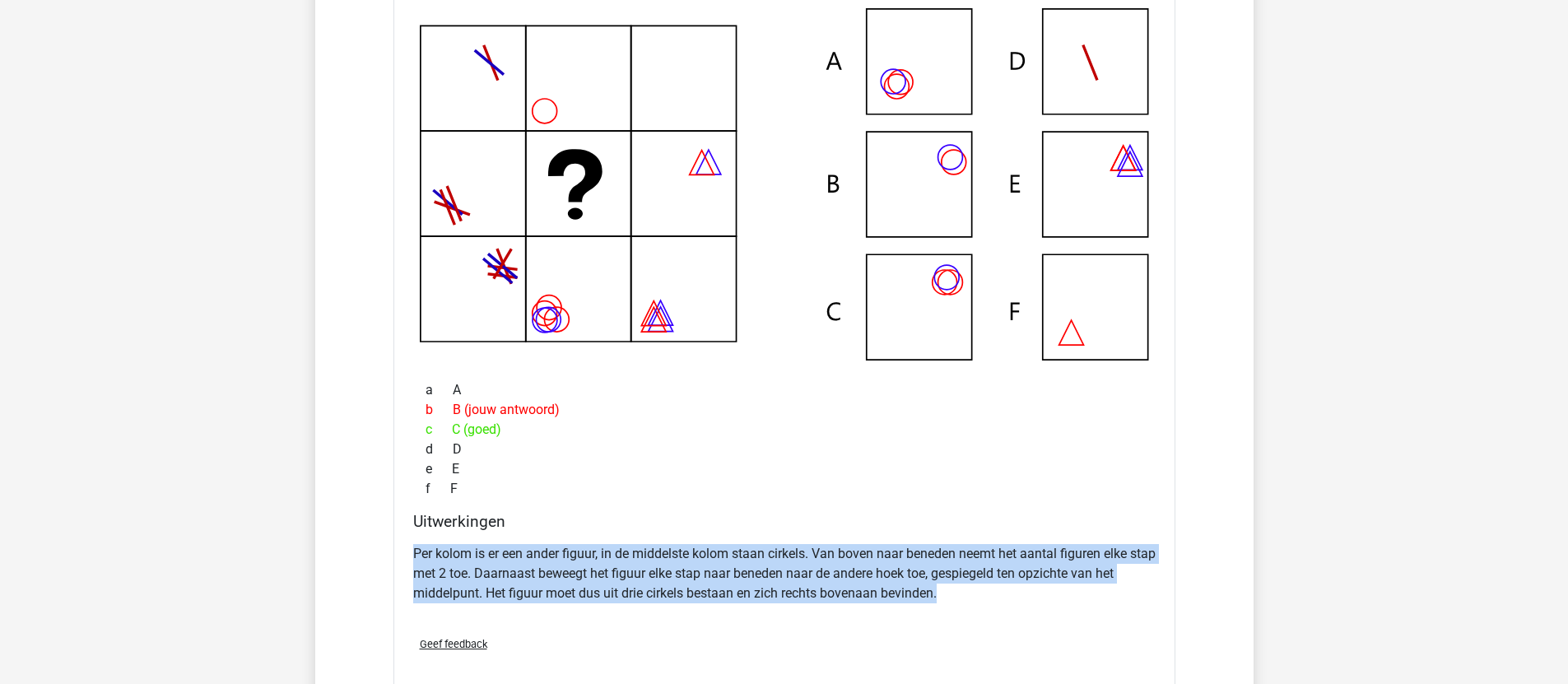
click at [912, 551] on p "Per kolom is er een ander figuur, in de middelste kolom staan cirkels. Van bove…" at bounding box center [784, 574] width 743 height 59
click at [912, 551] on p "Per kolom is er een ander figuur, in de middelste kolom staan cirkels. Van bove…" at bounding box center [784, 574] width 743 height 59
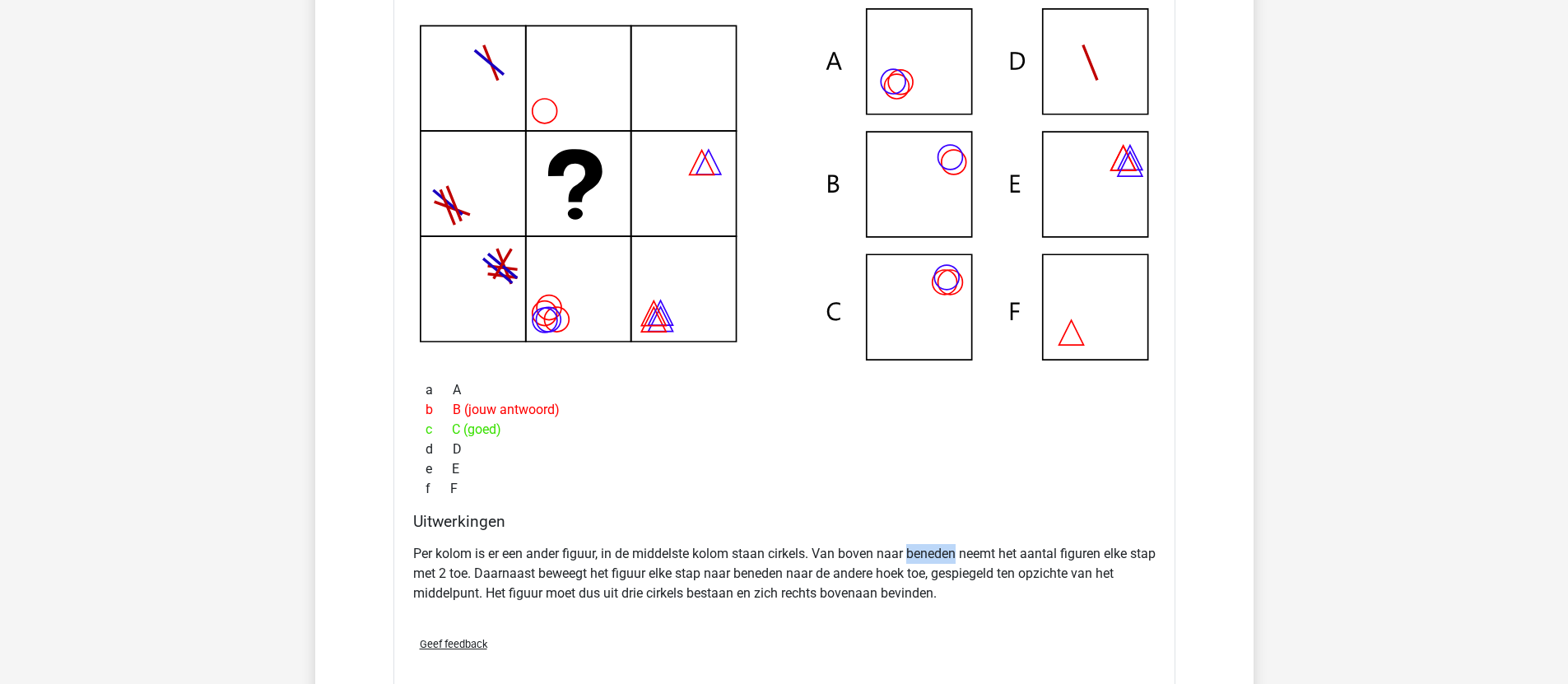
click at [912, 551] on p "Per kolom is er een ander figuur, in de middelste kolom staan cirkels. Van bove…" at bounding box center [784, 574] width 743 height 59
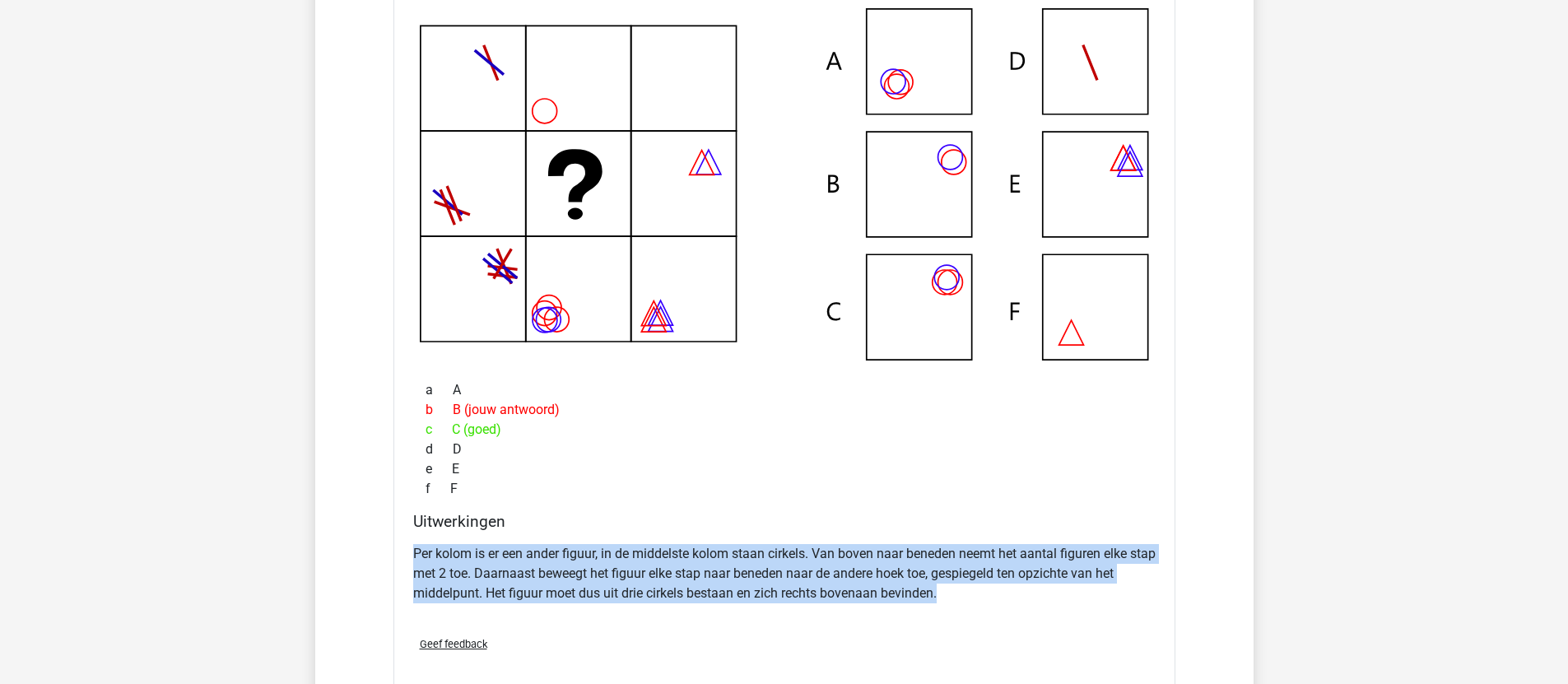
click at [912, 551] on p "Per kolom is er een ander figuur, in de middelste kolom staan cirkels. Van bove…" at bounding box center [784, 574] width 743 height 59
click at [908, 561] on p "Per kolom is er een ander figuur, in de middelste kolom staan cirkels. Van bove…" at bounding box center [784, 574] width 743 height 59
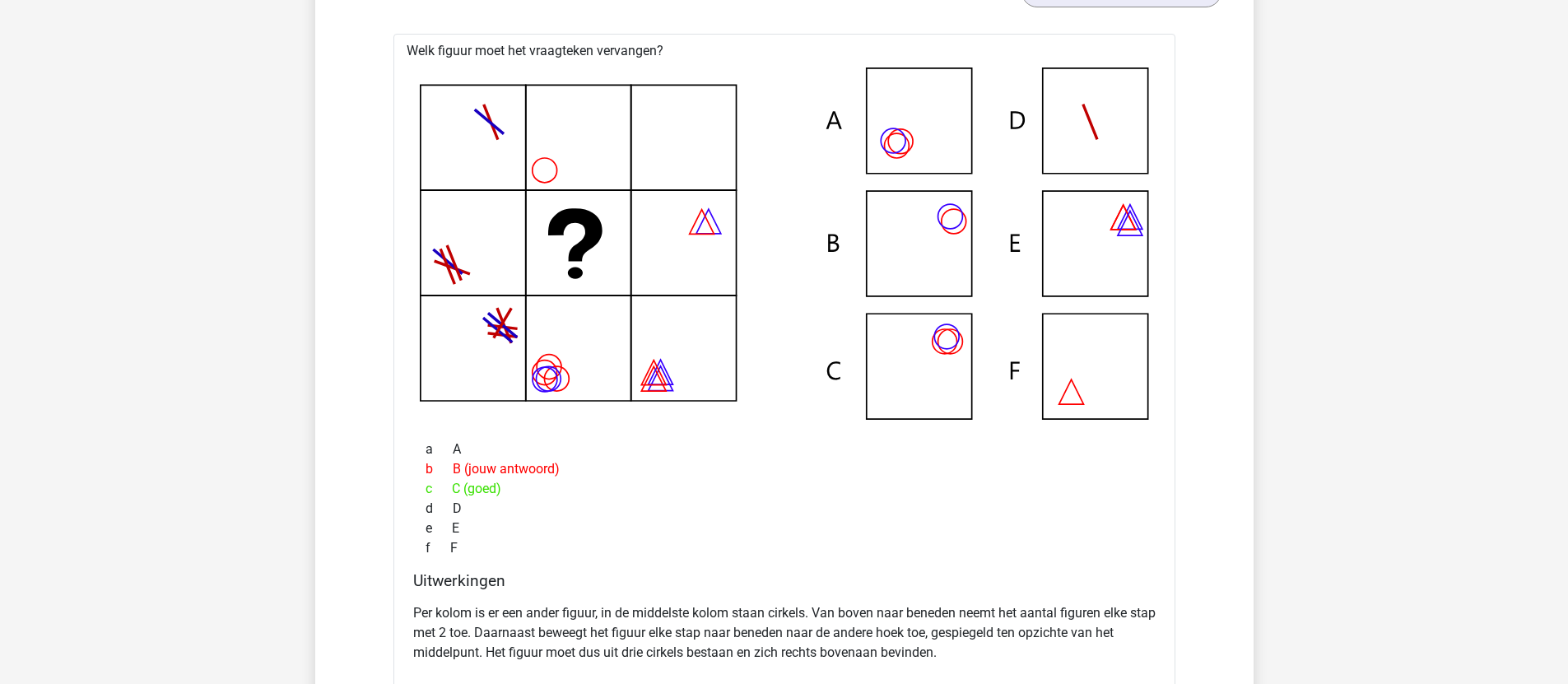
scroll to position [1676, 0]
